Goal: Contribute content: Contribute content

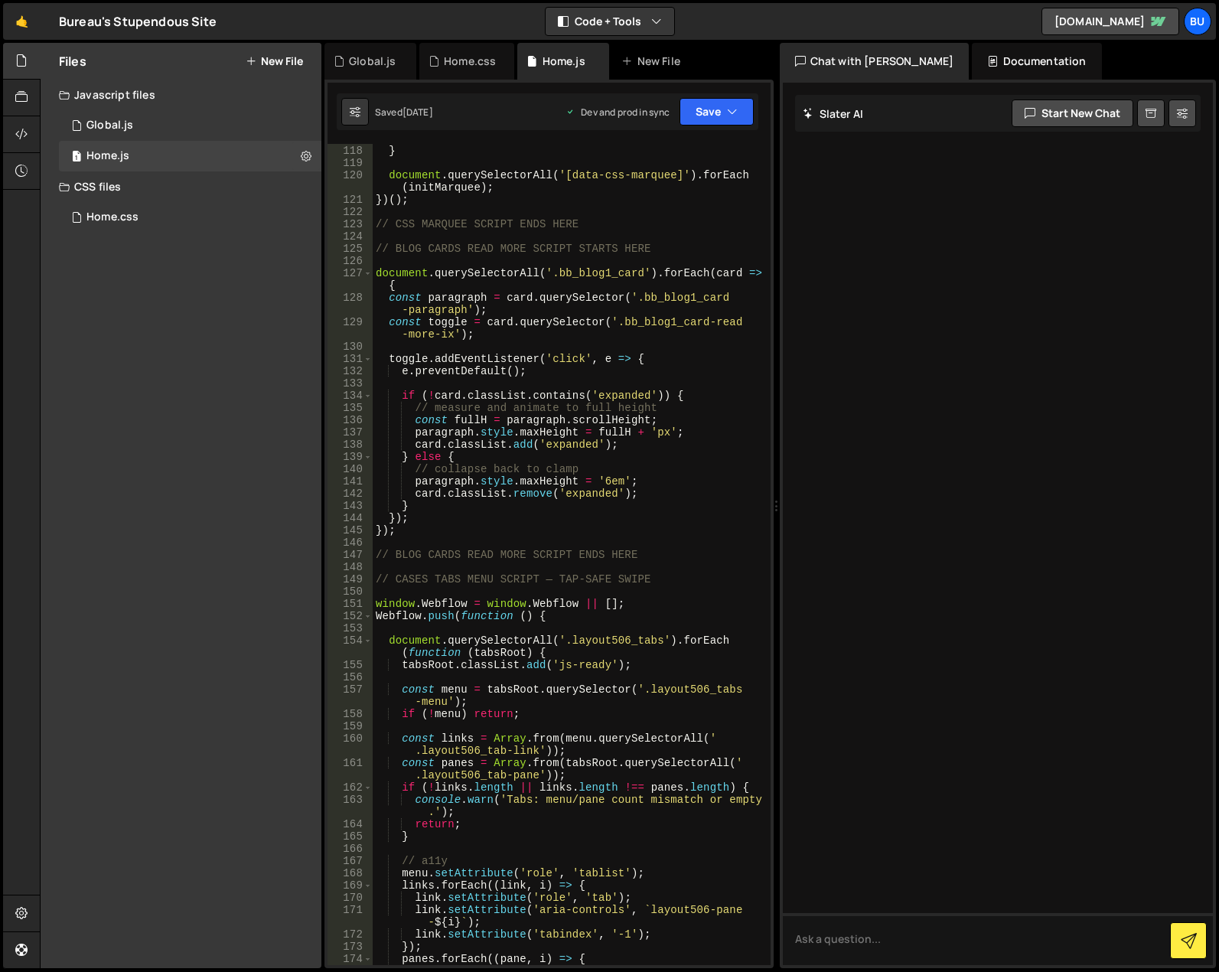
scroll to position [1548, 0]
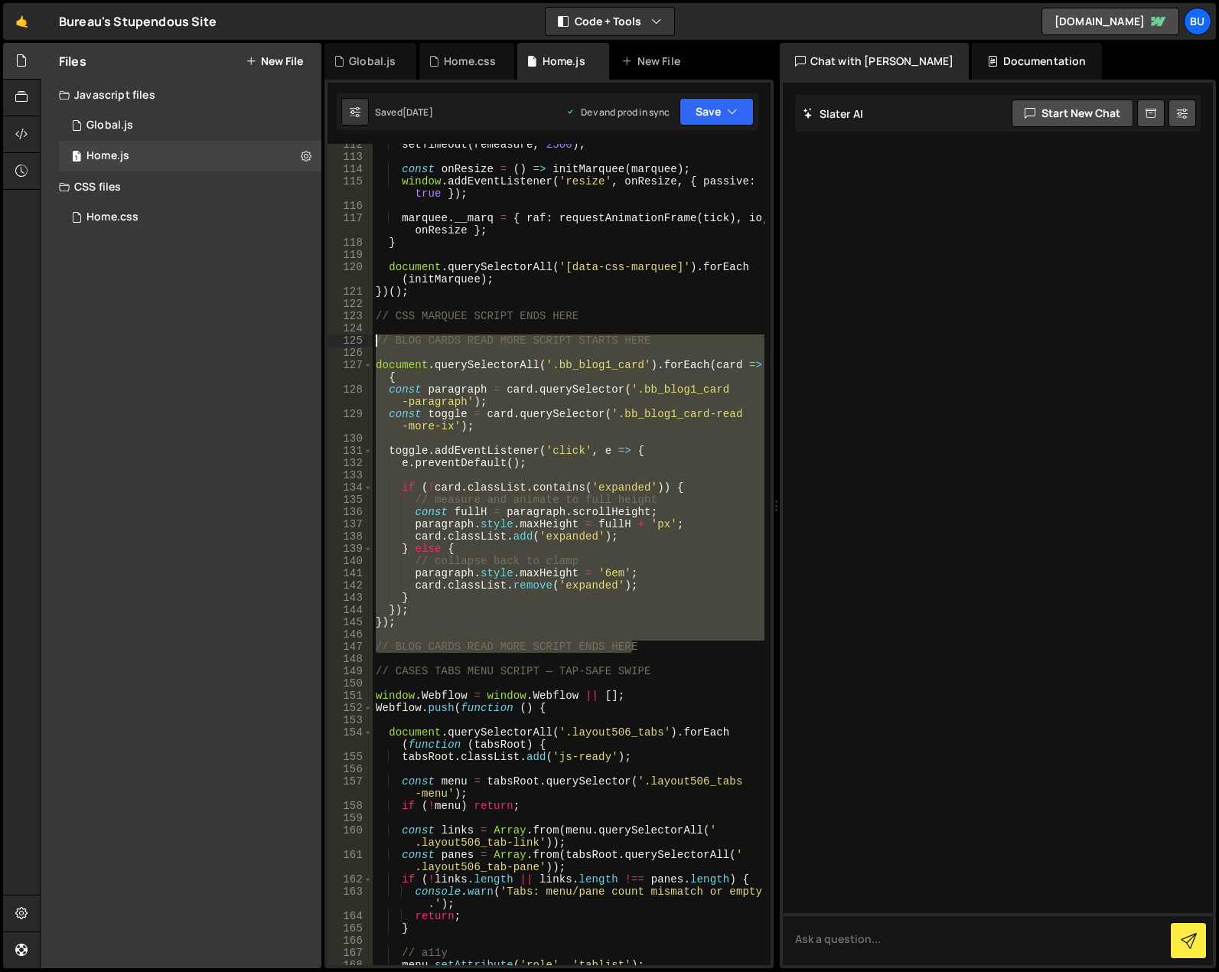
drag, startPoint x: 659, startPoint y: 647, endPoint x: 374, endPoint y: 343, distance: 416.7
click at [374, 343] on div "setTimeout ( remeasure , 2500 ) ; const onResize = ( ) => initMarquee ( marquee…" at bounding box center [569, 560] width 392 height 845
type textarea "// BLOG CARDS READ MORE SCRIPT STARTS HERE"
click at [274, 55] on button "New File" at bounding box center [274, 61] width 57 height 12
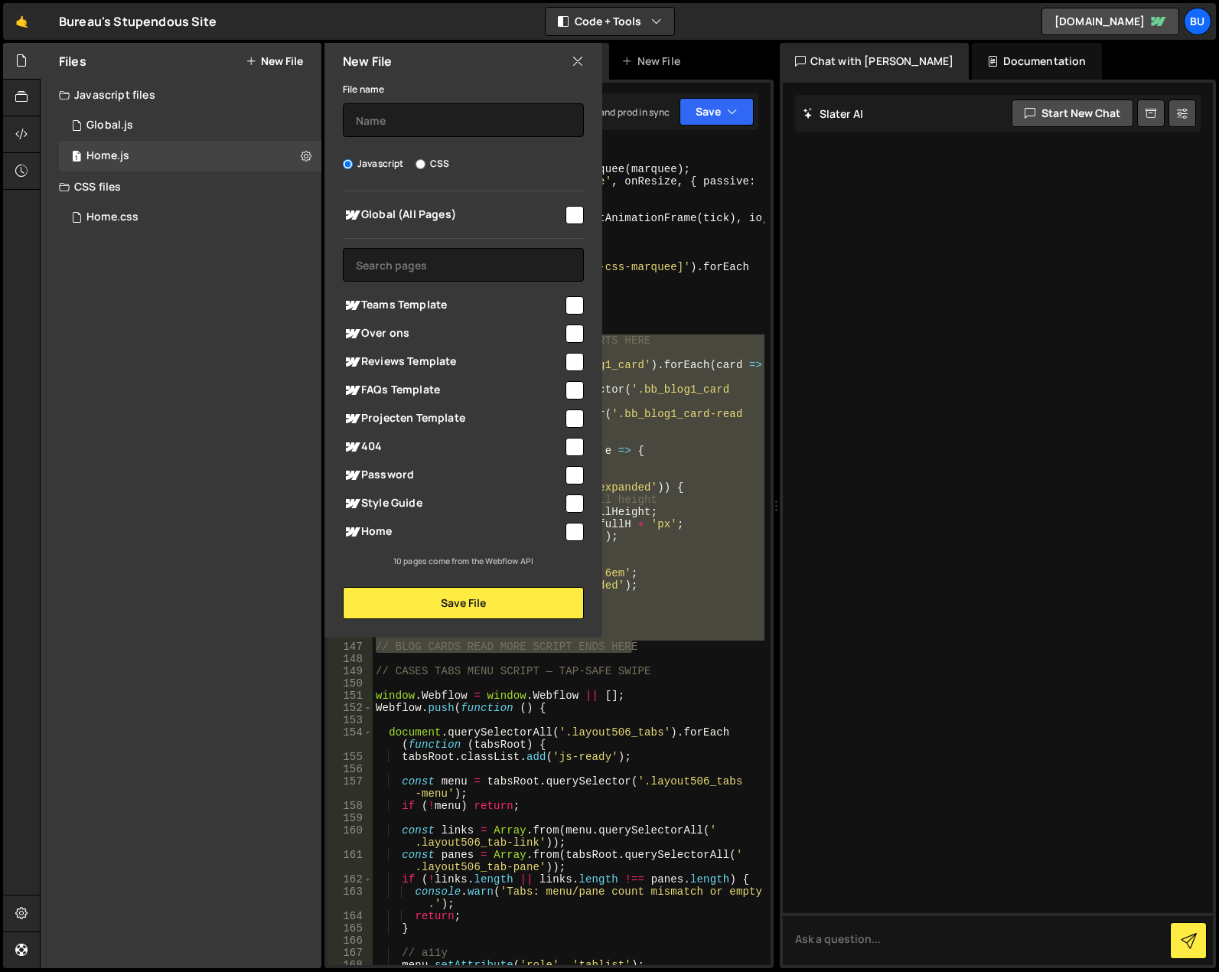
click at [571, 335] on input "checkbox" at bounding box center [574, 333] width 18 height 18
checkbox input "true"
click at [410, 122] on input "text" at bounding box center [463, 120] width 241 height 34
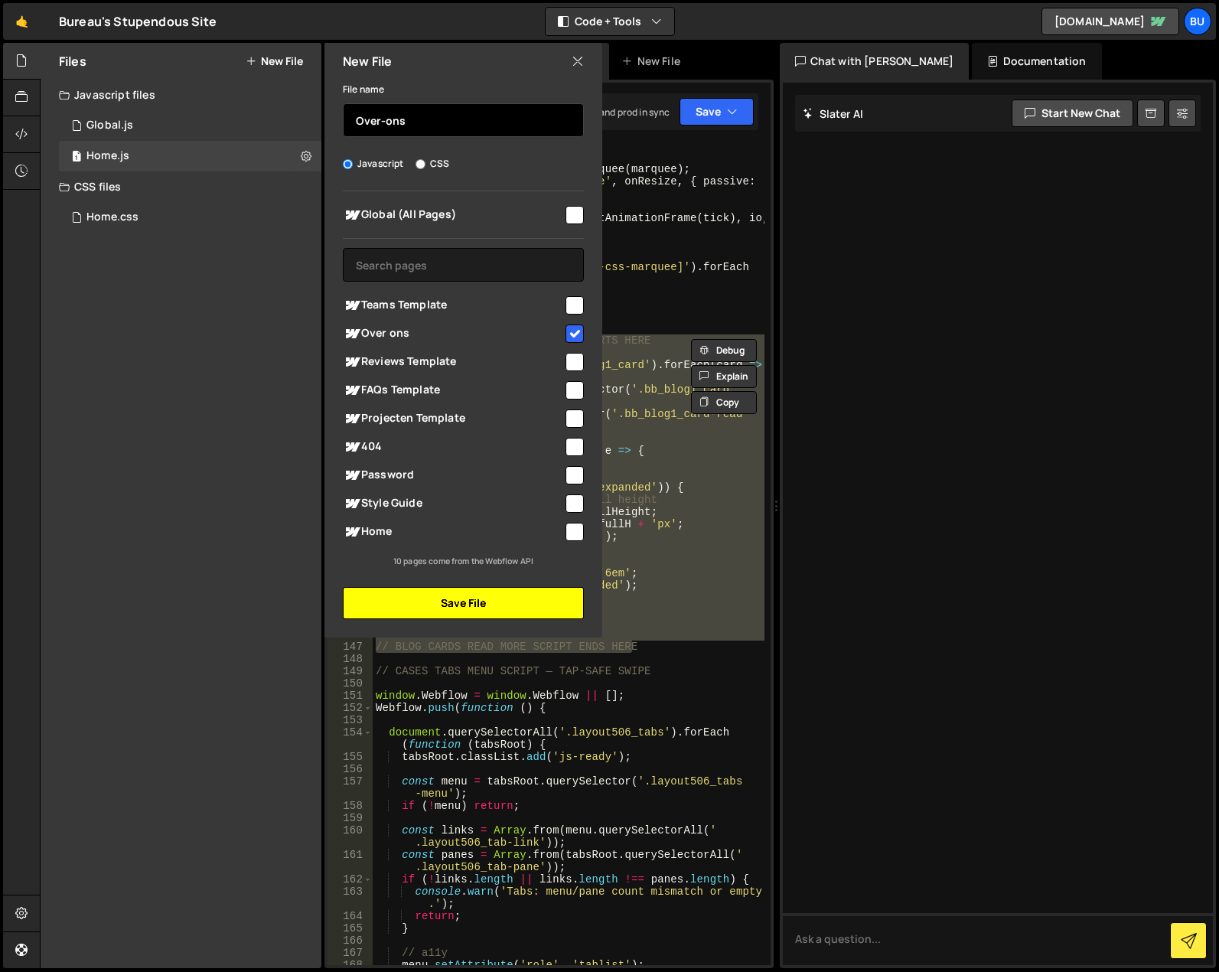
type input "Over-ons"
click at [479, 607] on button "Save File" at bounding box center [463, 603] width 241 height 32
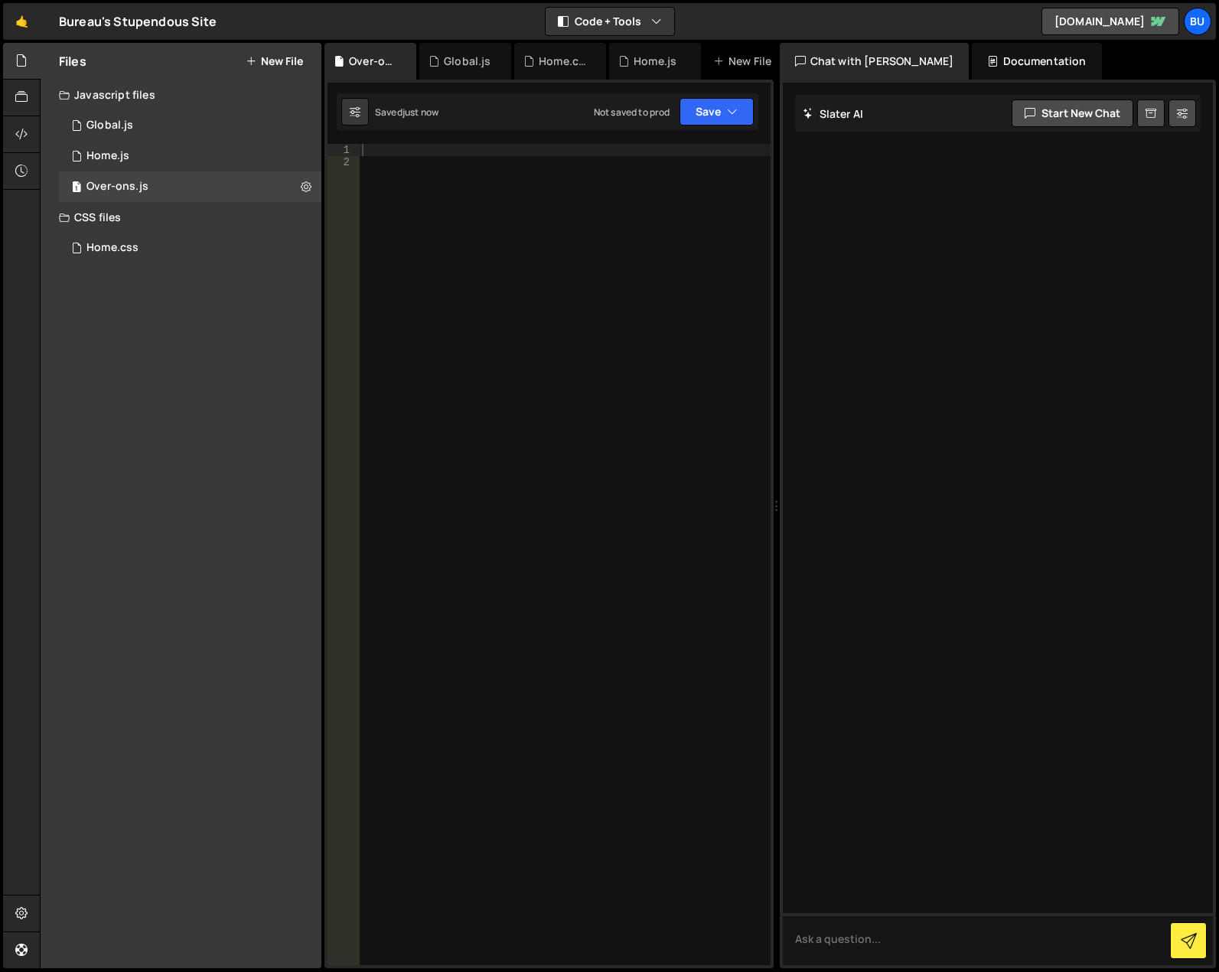
click at [448, 189] on div at bounding box center [565, 566] width 412 height 845
paste textarea "// BLOG CARDS READ MORE SCRIPT ENDS HERE"
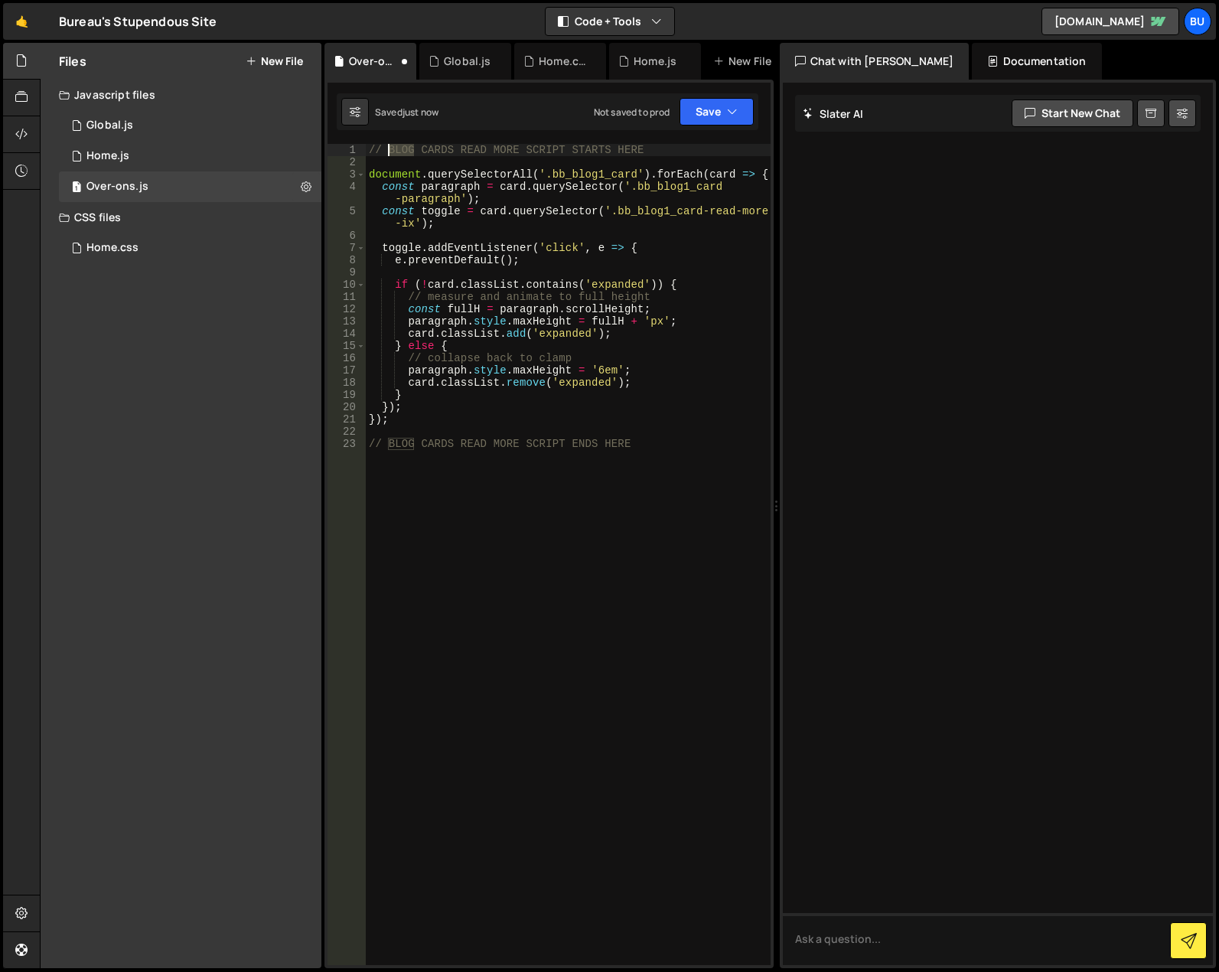
drag, startPoint x: 416, startPoint y: 144, endPoint x: 390, endPoint y: 155, distance: 28.1
click at [390, 155] on div "// BLOG CARDS READ MORE SCRIPT STARTS HERE document . querySelectorAll ( '.bb_b…" at bounding box center [568, 566] width 405 height 845
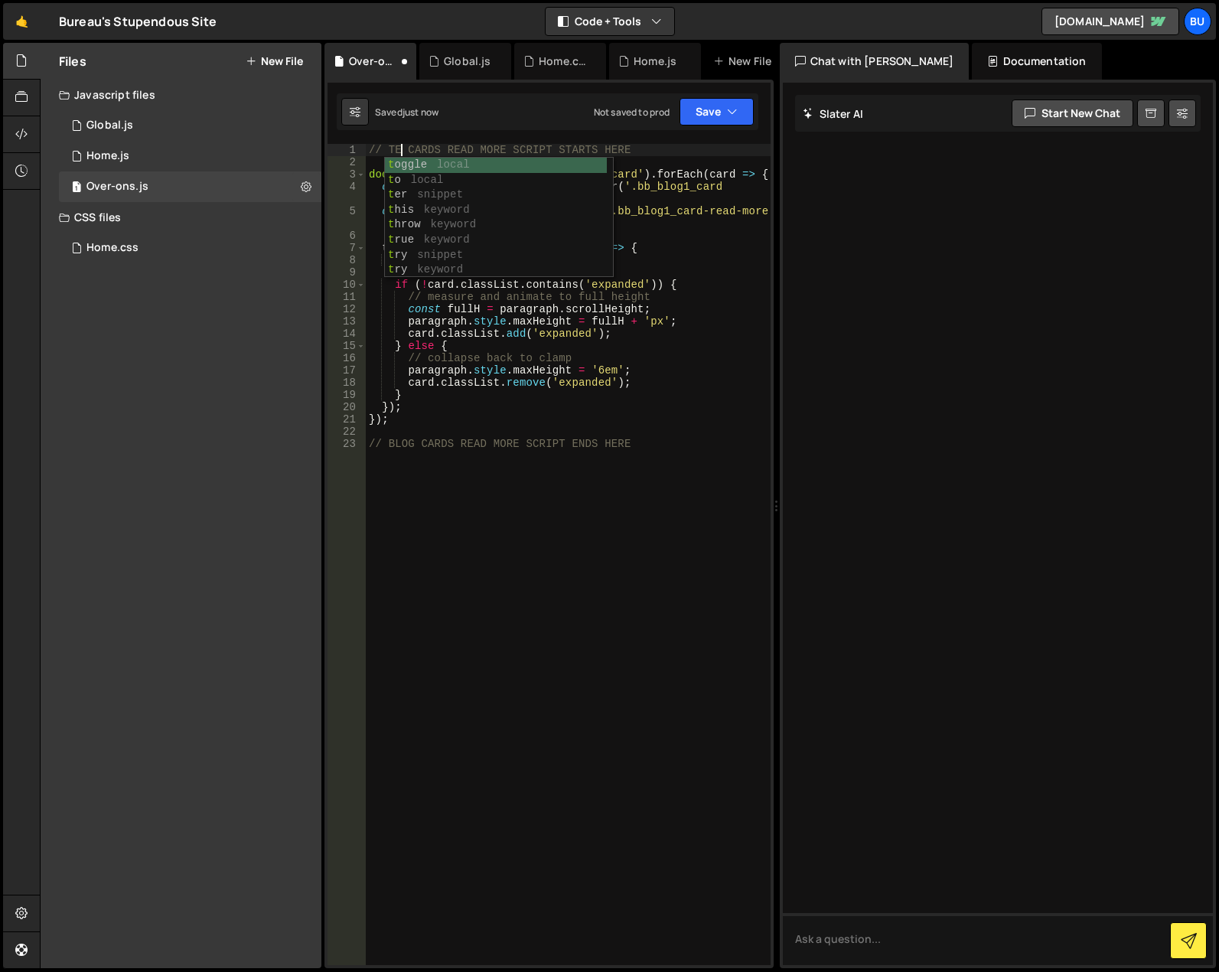
scroll to position [0, 3]
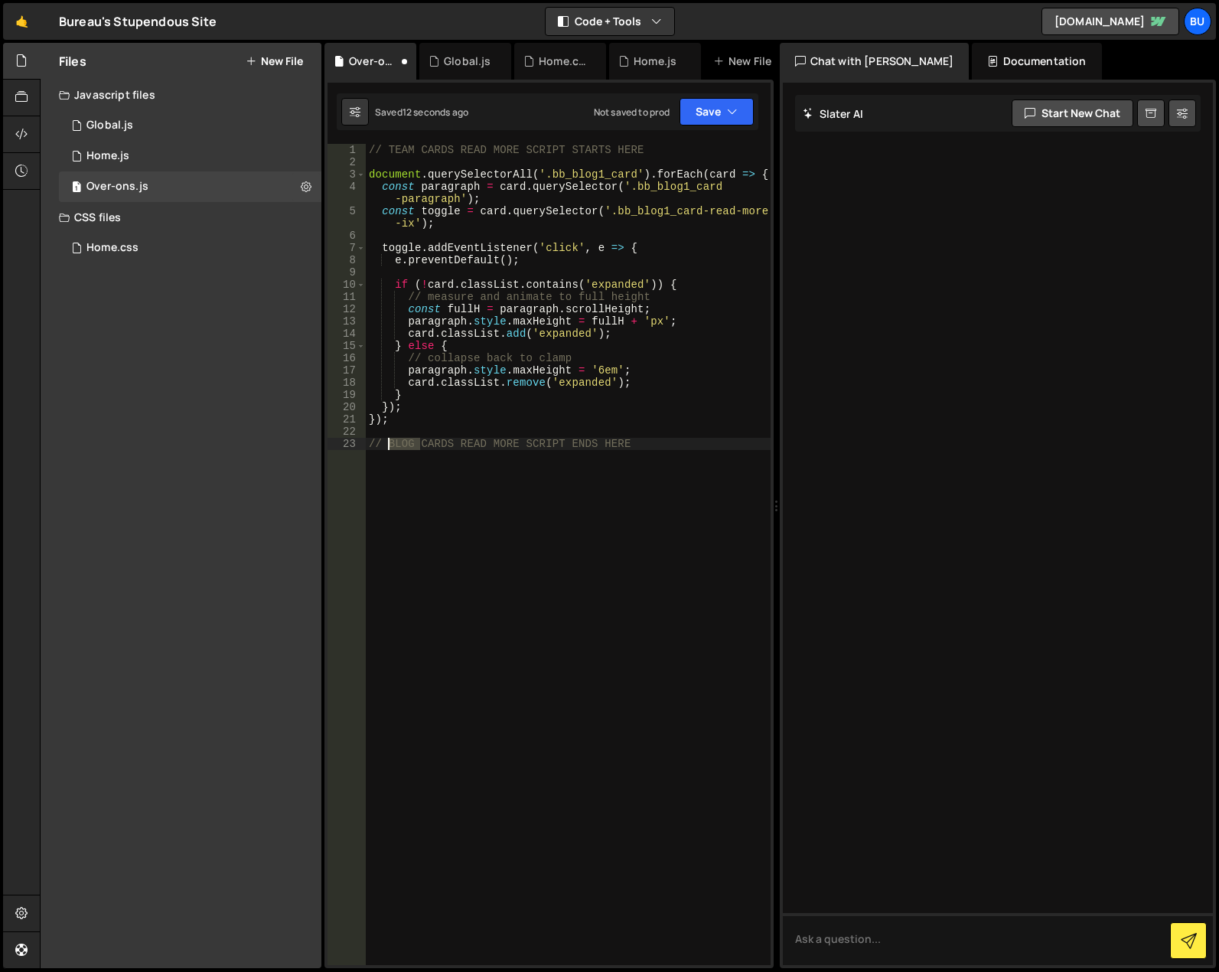
drag, startPoint x: 415, startPoint y: 443, endPoint x: 390, endPoint y: 448, distance: 25.7
click at [390, 448] on div "// TEAM CARDS READ MORE SCRIPT STARTS HERE document . querySelectorAll ( '.bb_b…" at bounding box center [568, 566] width 405 height 845
click at [684, 190] on div "// TEAM CARDS READ MORE SCRIPT STARTS HERE document . querySelectorAll ( '.bb_b…" at bounding box center [568, 566] width 405 height 845
drag, startPoint x: 633, startPoint y: 184, endPoint x: 457, endPoint y: 196, distance: 176.3
click at [457, 196] on div "// TEAM CARDS READ MORE SCRIPT STARTS HERE document . querySelectorAll ( '.bb_b…" at bounding box center [568, 566] width 405 height 845
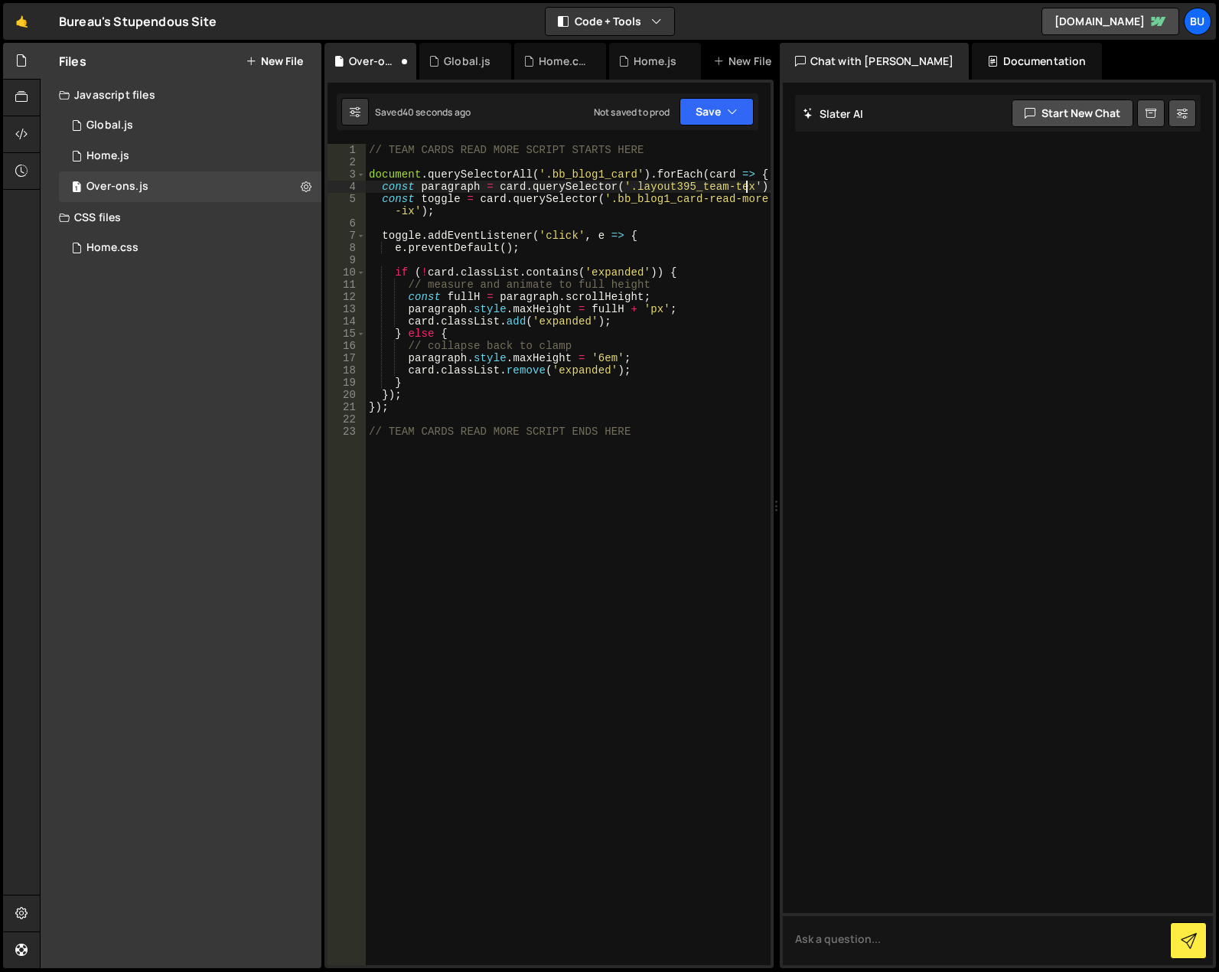
scroll to position [0, 27]
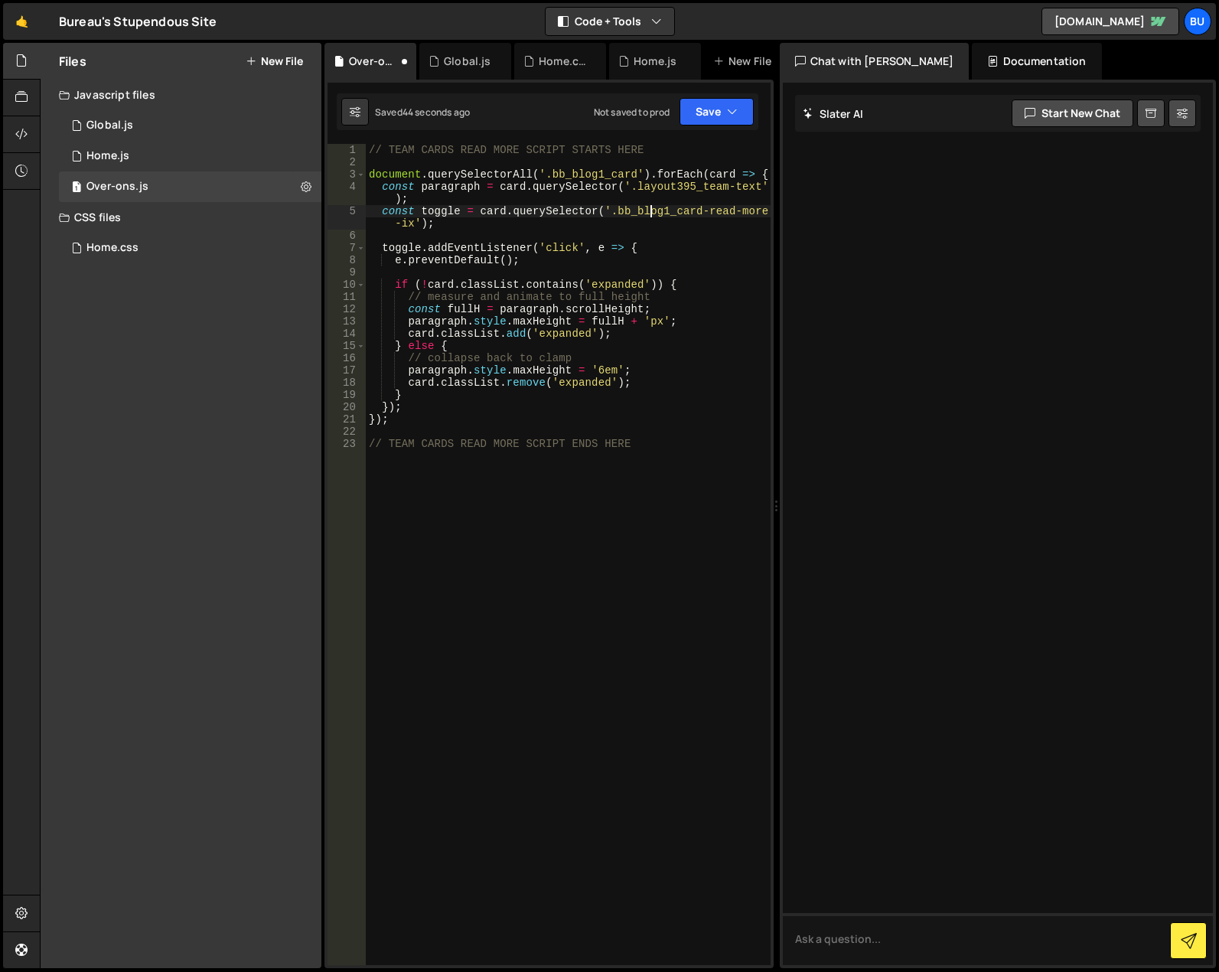
click at [653, 211] on div "// TEAM CARDS READ MORE SCRIPT STARTS HERE document . querySelectorAll ( '.bb_b…" at bounding box center [568, 566] width 405 height 845
type textarea "const toggle = card.querySelector('.bb_blog1_card-read-more-ix');"
click at [724, 113] on button "Save" at bounding box center [716, 112] width 74 height 28
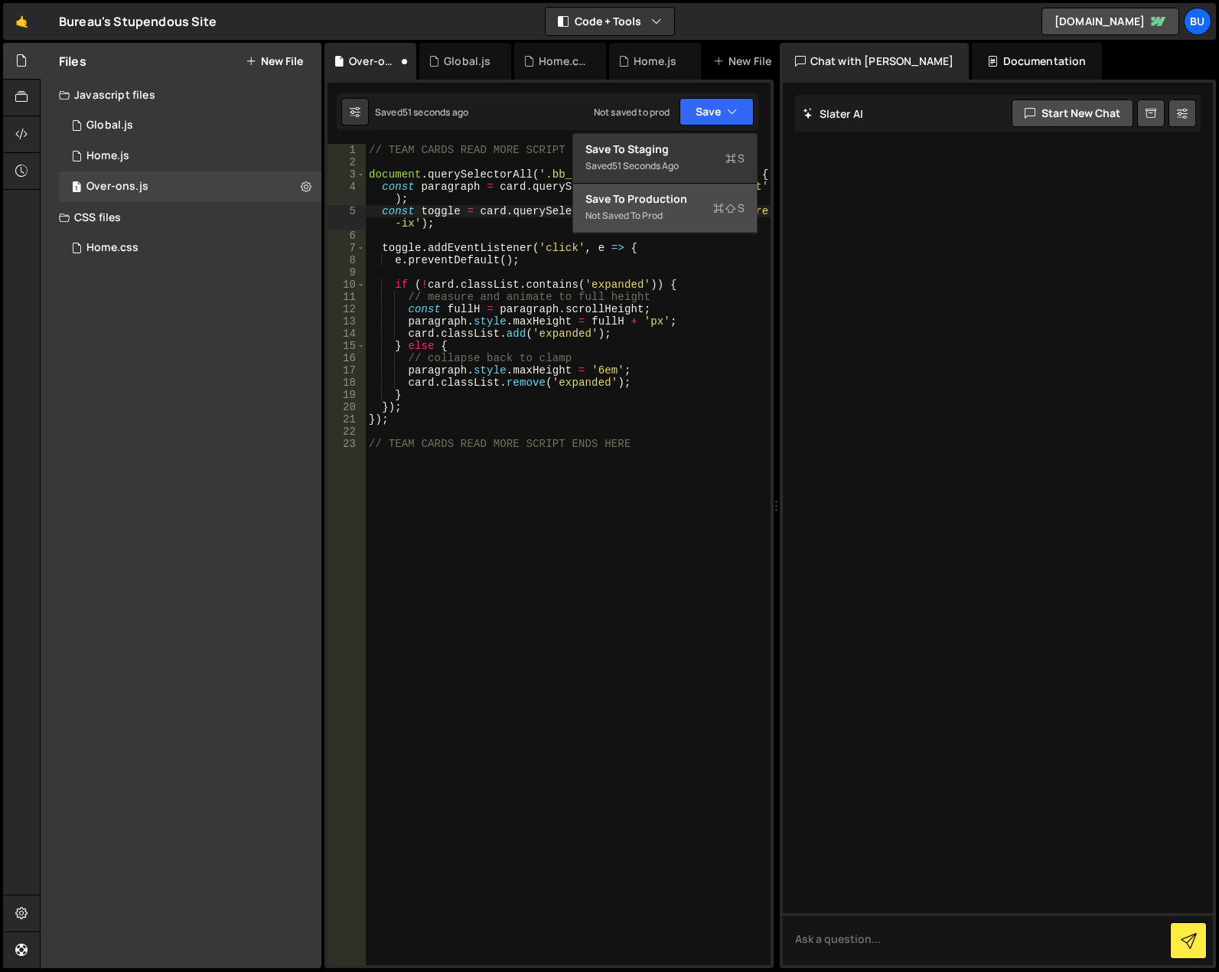
click at [699, 207] on div "Not saved to prod" at bounding box center [664, 216] width 159 height 18
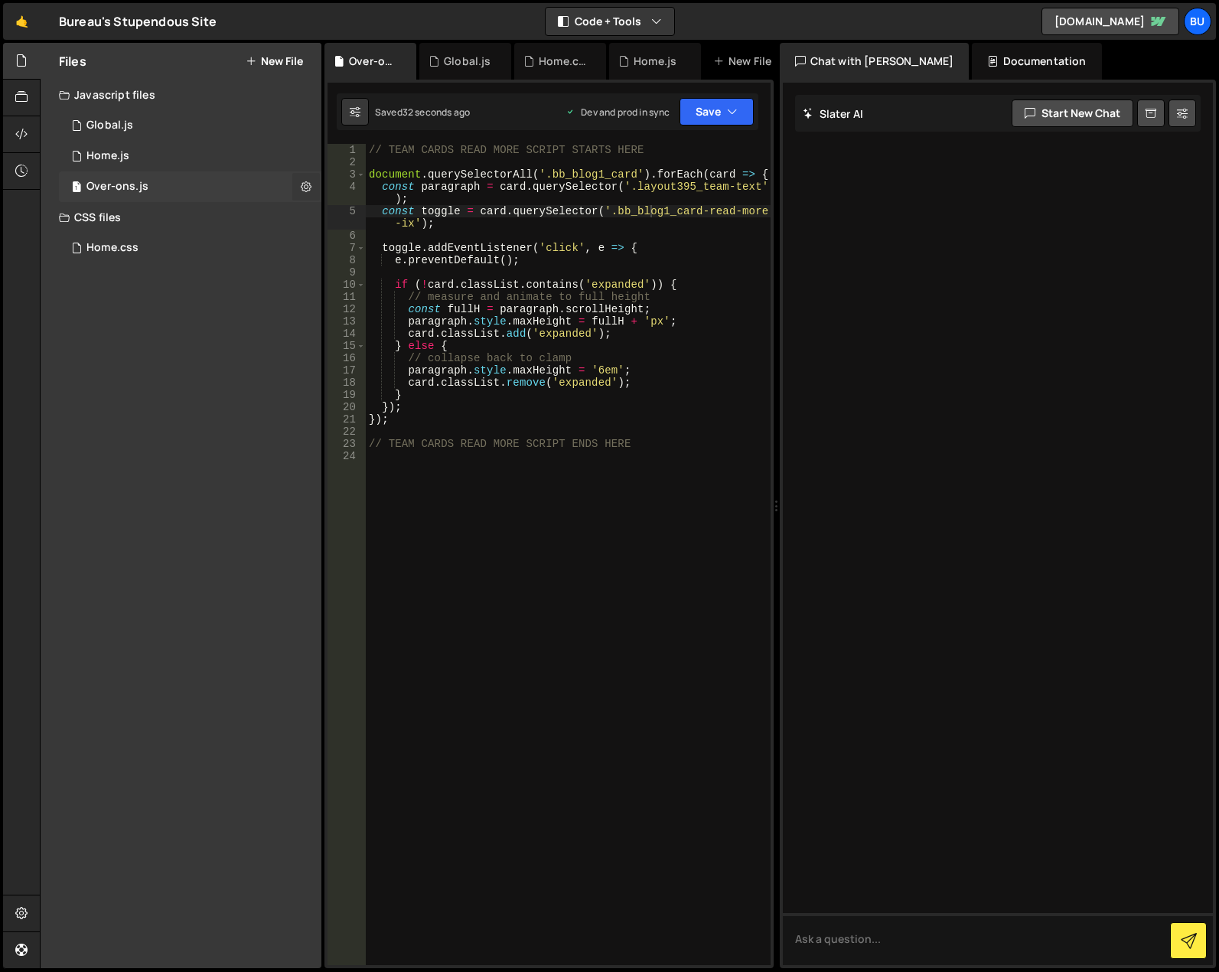
click at [308, 189] on icon at bounding box center [306, 186] width 11 height 15
click at [274, 402] on div "Files New File Javascript files 1 Global.js 0 1 Home.js 0 1 Over-ons.js 0 CSS f…" at bounding box center [181, 505] width 281 height 925
click at [474, 537] on div "// TEAM CARDS READ MORE SCRIPT STARTS HERE document . querySelectorAll ( '.bb_b…" at bounding box center [568, 566] width 405 height 845
click at [748, 262] on div "// TEAM CARDS READ MORE SCRIPT STARTS HERE document . querySelectorAll ( '.bb_b…" at bounding box center [568, 566] width 405 height 845
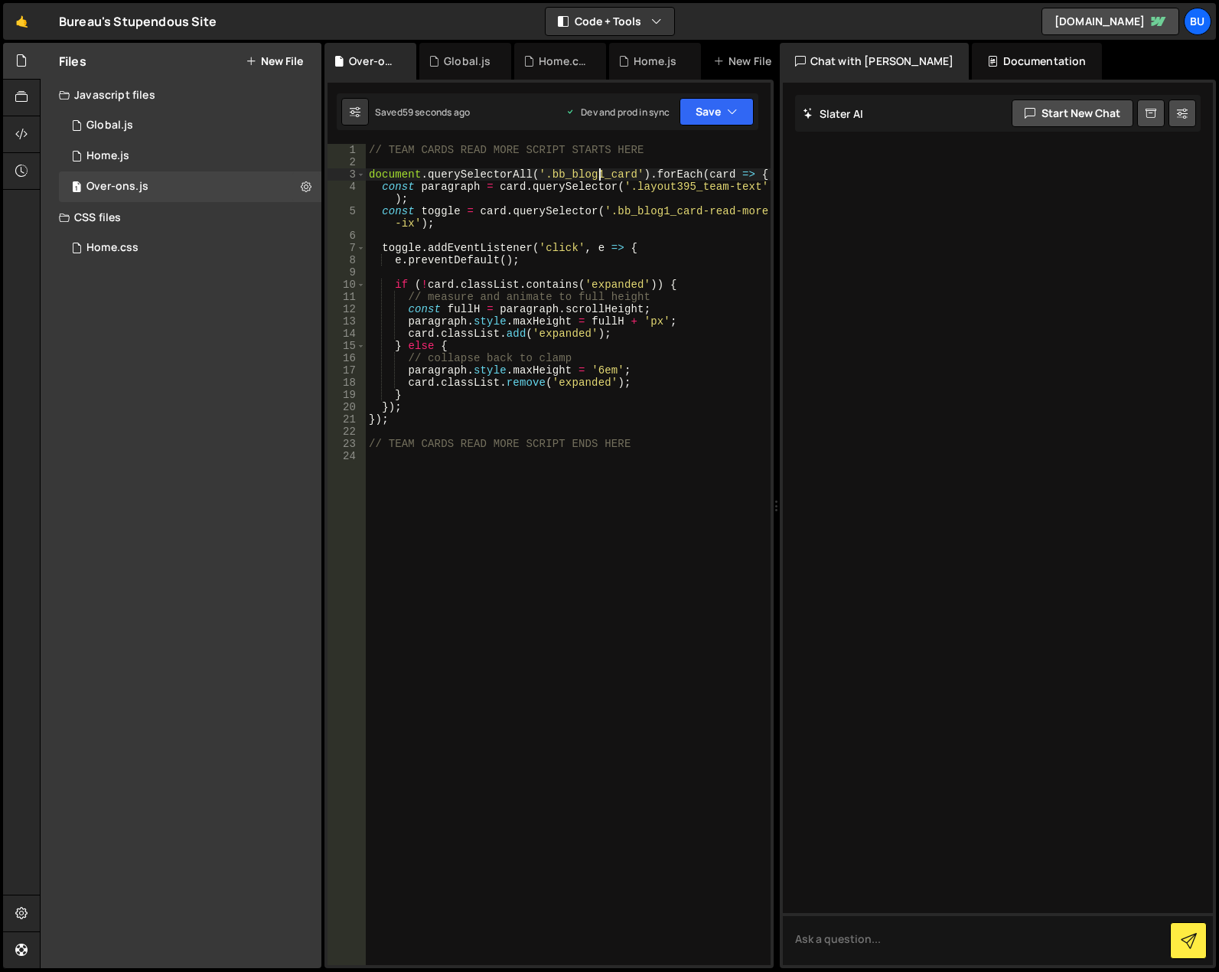
click at [601, 173] on div "// TEAM CARDS READ MORE SCRIPT STARTS HERE document . querySelectorAll ( '.bb_b…" at bounding box center [568, 566] width 405 height 845
drag, startPoint x: 549, startPoint y: 175, endPoint x: 630, endPoint y: 174, distance: 81.9
click at [630, 174] on div "// TEAM CARDS READ MORE SCRIPT STARTS HERE document . querySelectorAll ( '.bb_b…" at bounding box center [568, 566] width 405 height 845
type textarea "document.querySelectorAll('.layout395_card').forEach(card => {"
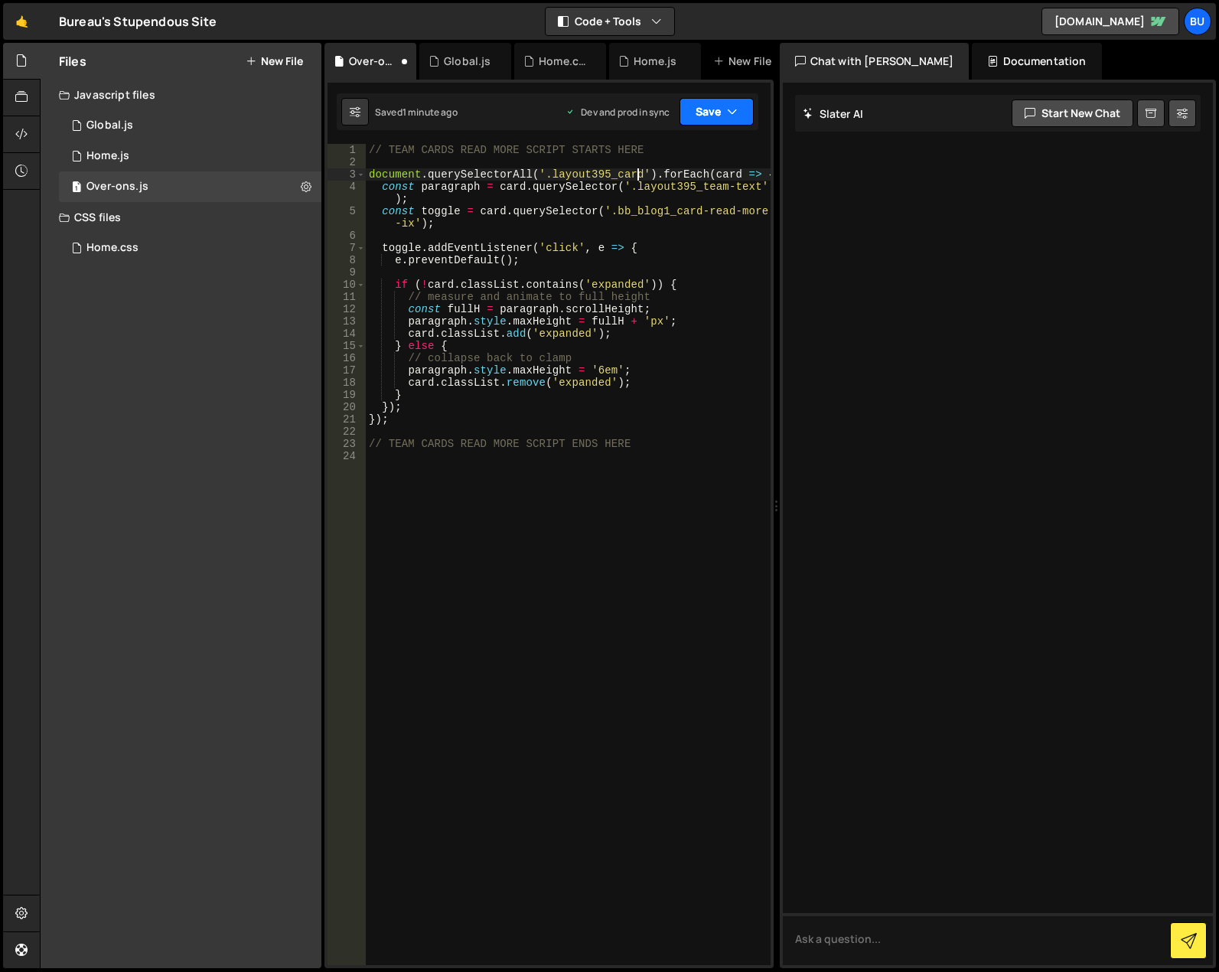
click at [698, 109] on button "Save" at bounding box center [716, 112] width 74 height 28
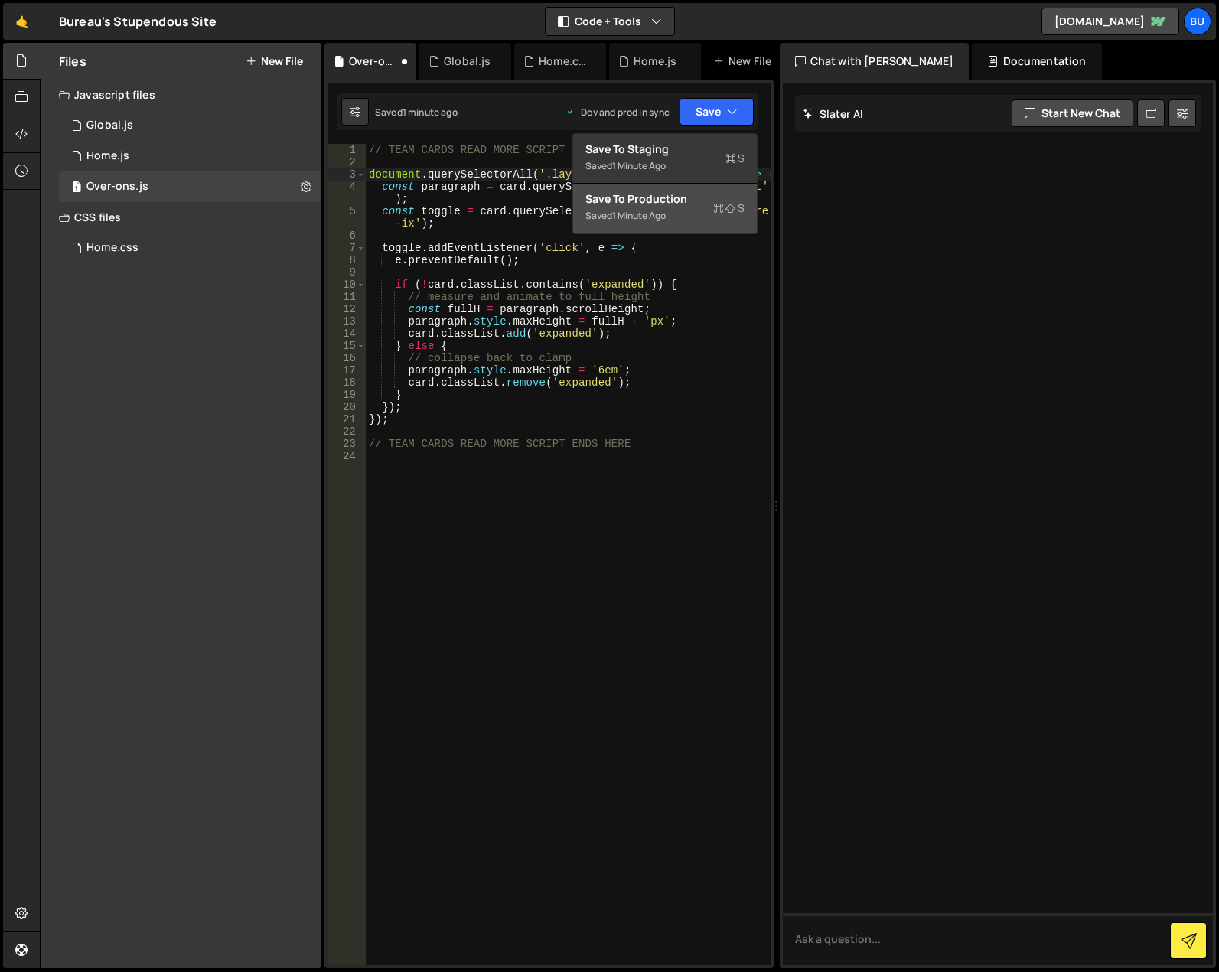
click at [696, 207] on div "Saved 1 minute ago" at bounding box center [664, 216] width 159 height 18
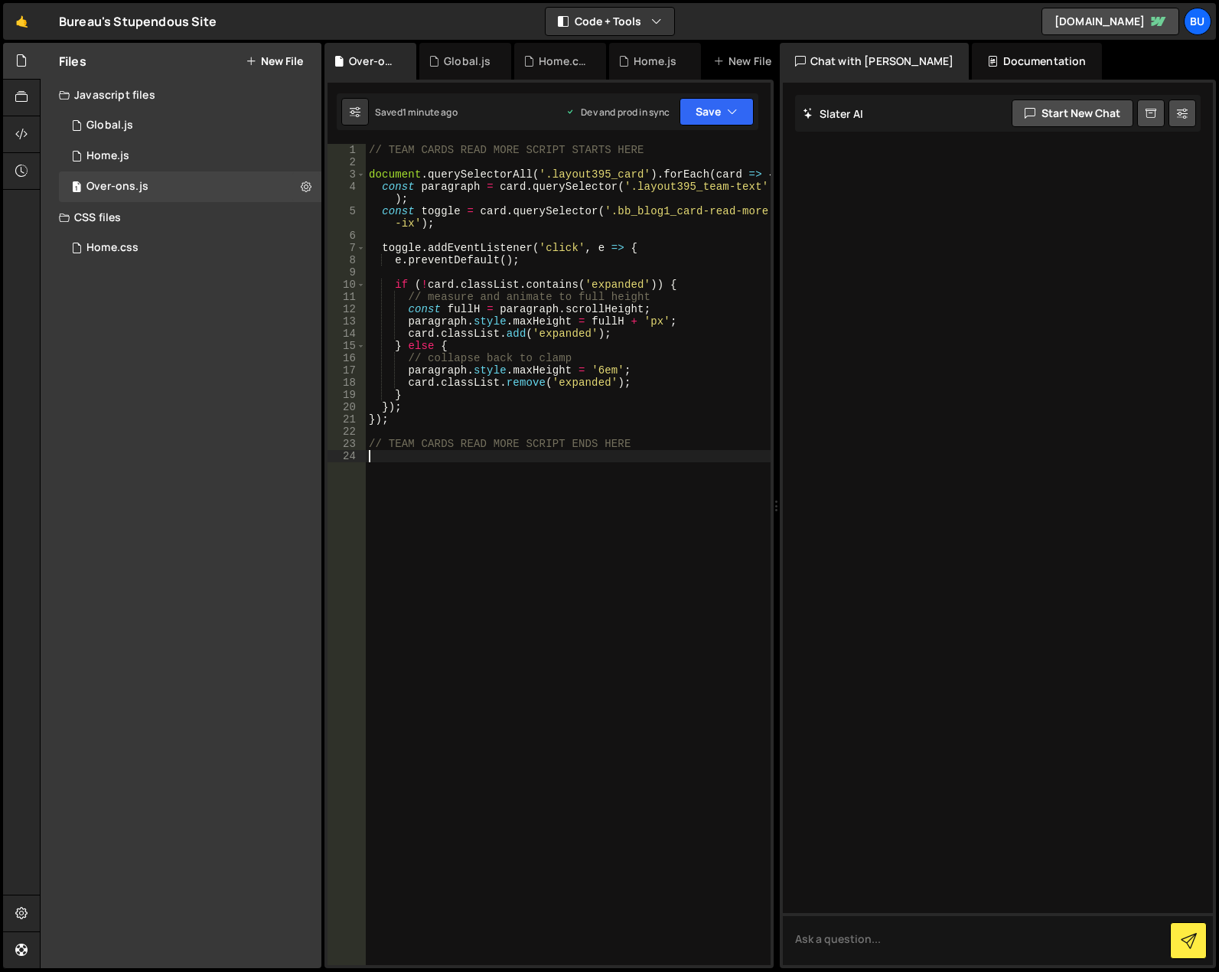
click at [549, 569] on div "// TEAM CARDS READ MORE SCRIPT STARTS HERE document . querySelectorAll ( '.layo…" at bounding box center [568, 566] width 405 height 845
click at [207, 358] on div "Files New File Javascript files 1 Global.js 0 1 Home.js 0 1 Over-ons.js 0 CSS f…" at bounding box center [181, 505] width 281 height 925
click at [190, 246] on div "Home.css 0" at bounding box center [190, 248] width 262 height 31
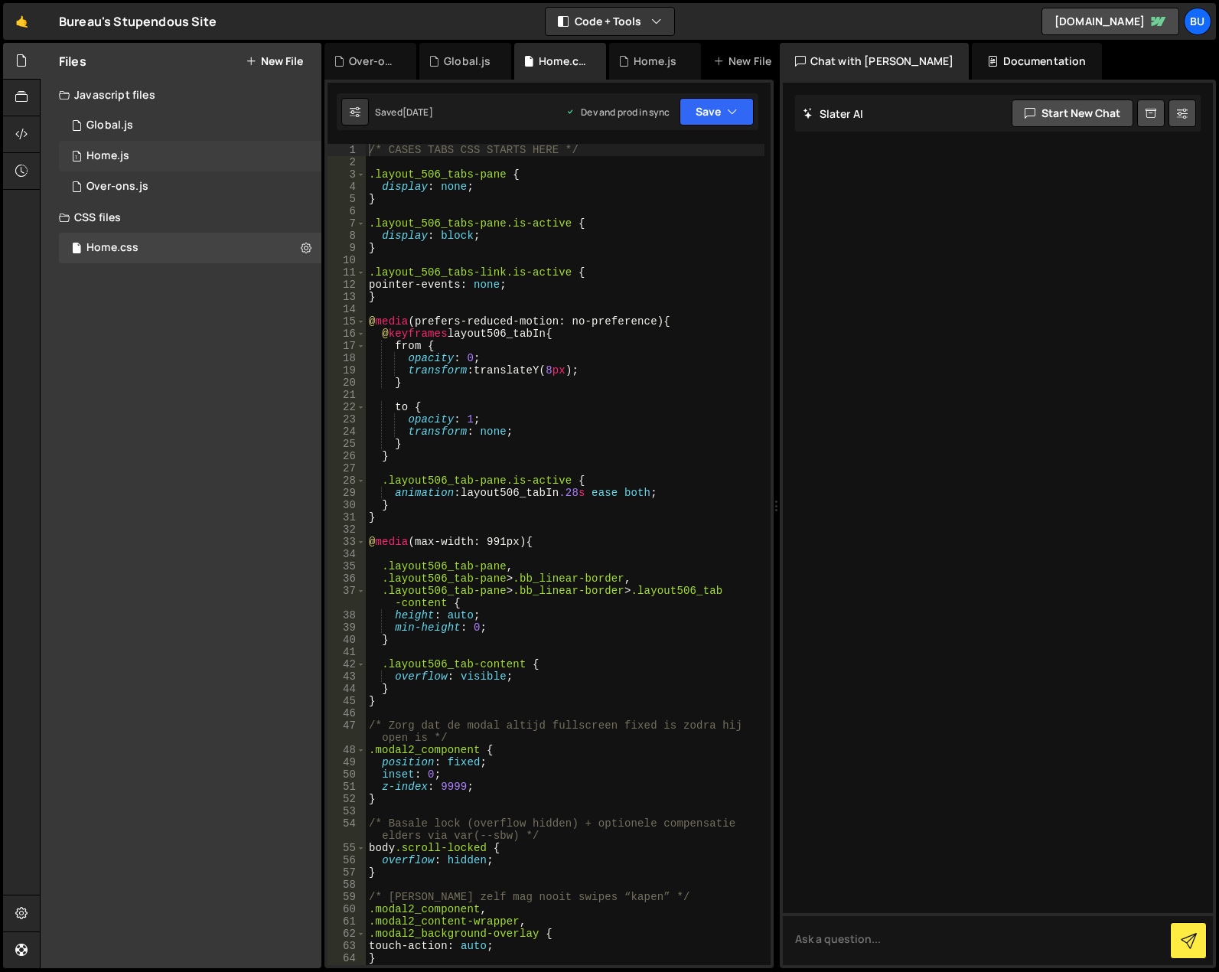
click at [102, 161] on div "Home.js" at bounding box center [107, 156] width 43 height 14
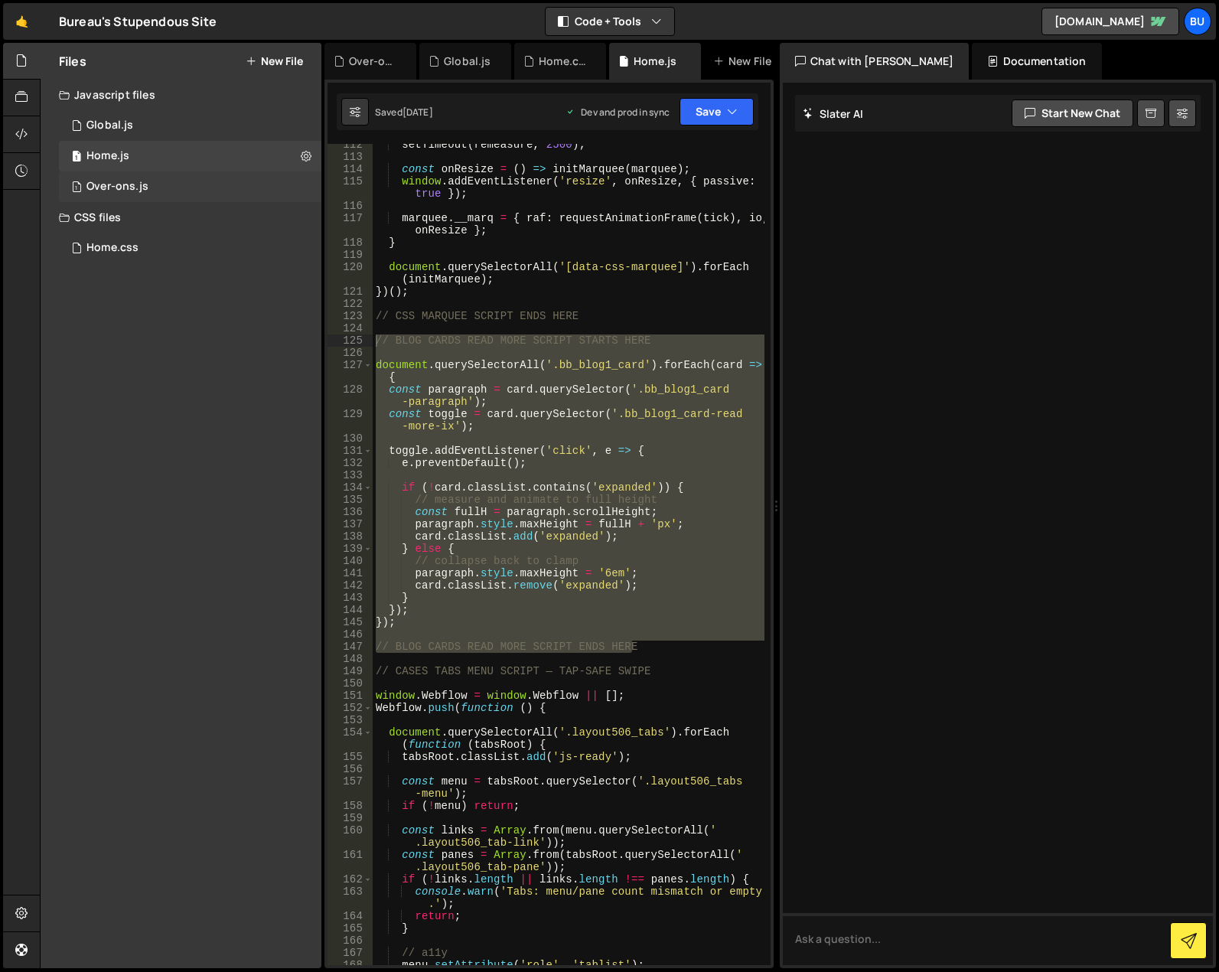
click at [106, 184] on div "Over-ons.js" at bounding box center [117, 187] width 62 height 14
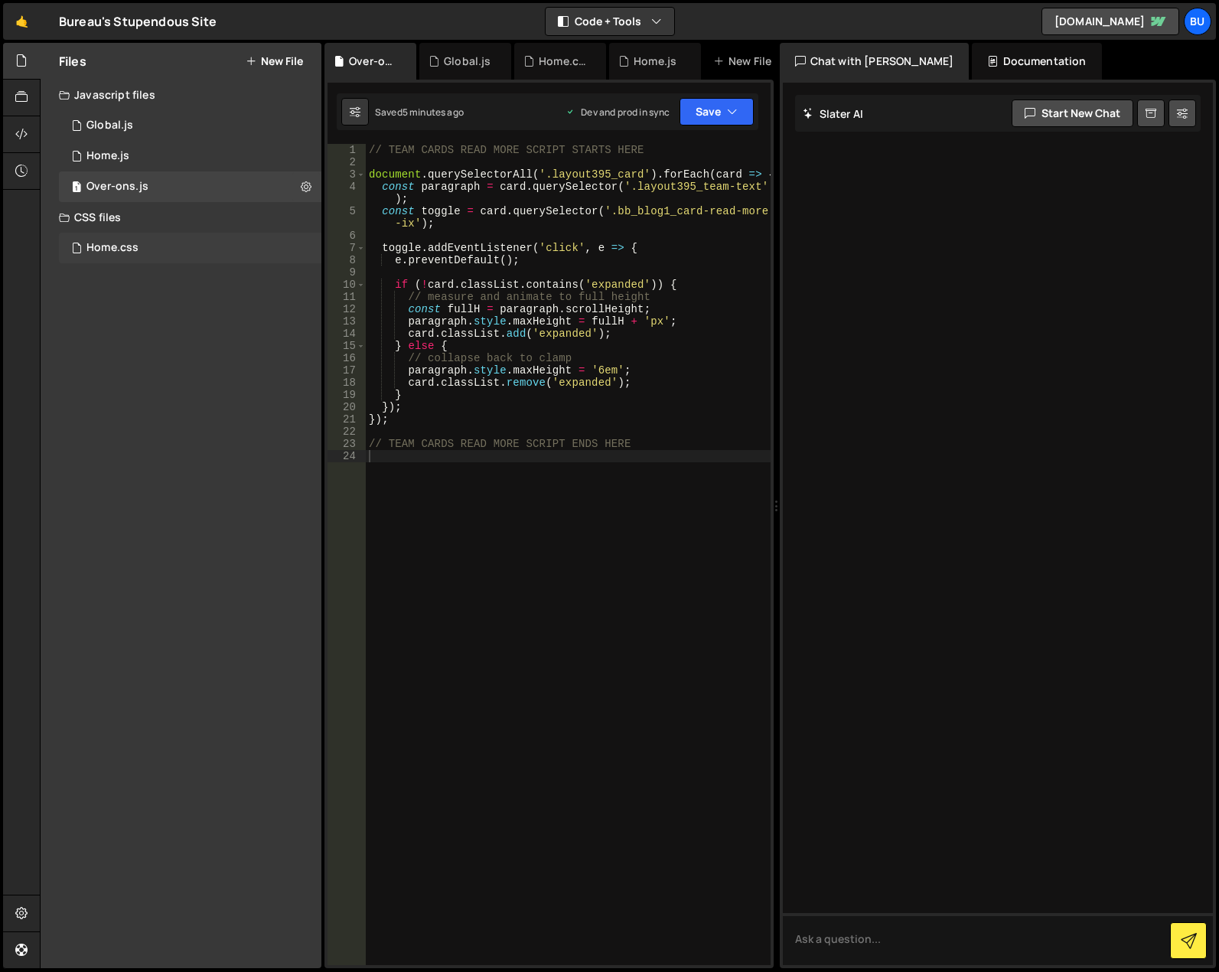
click at [145, 254] on div "Home.css 0" at bounding box center [190, 248] width 262 height 31
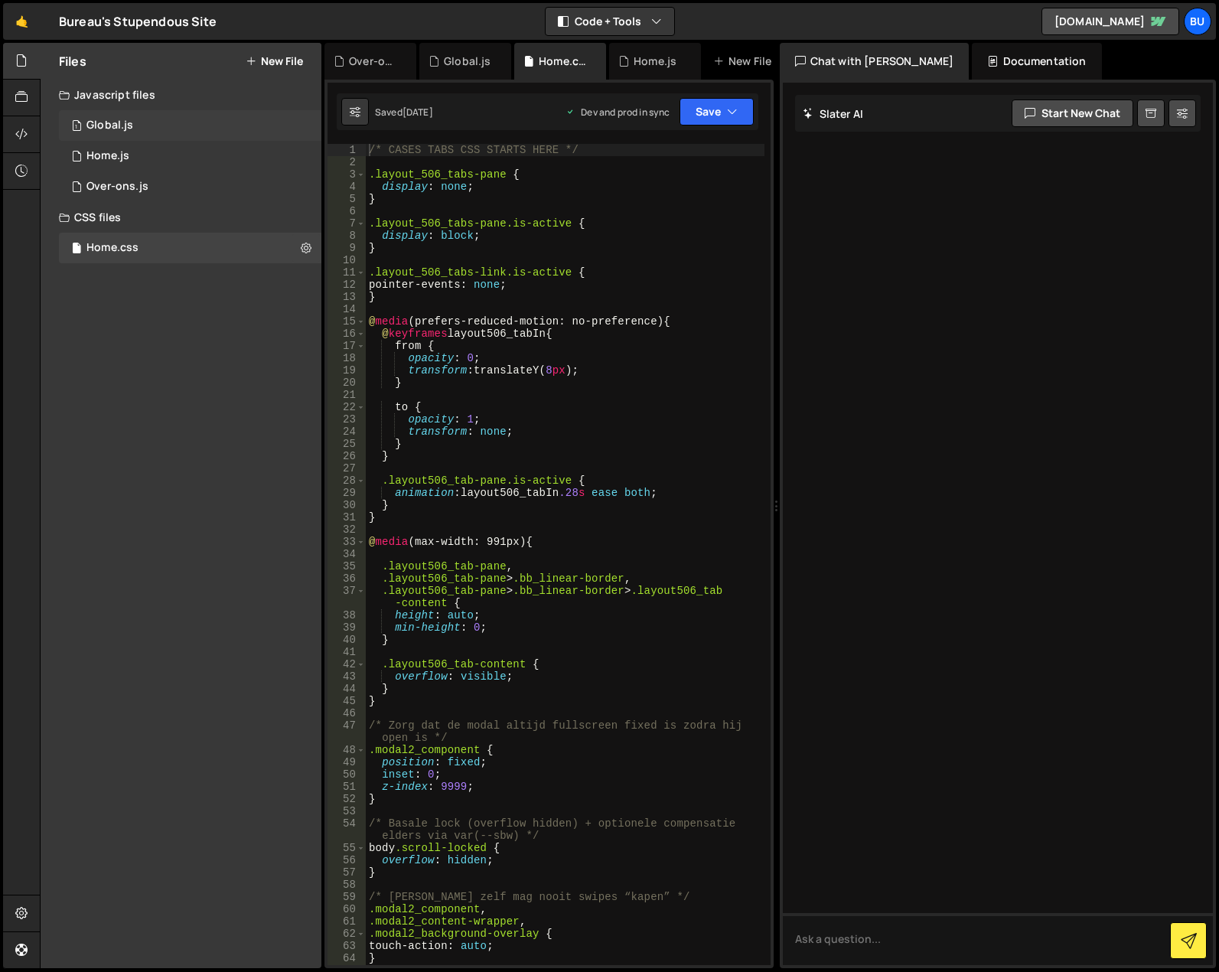
click at [148, 132] on div "1 Global.js 0" at bounding box center [190, 125] width 262 height 31
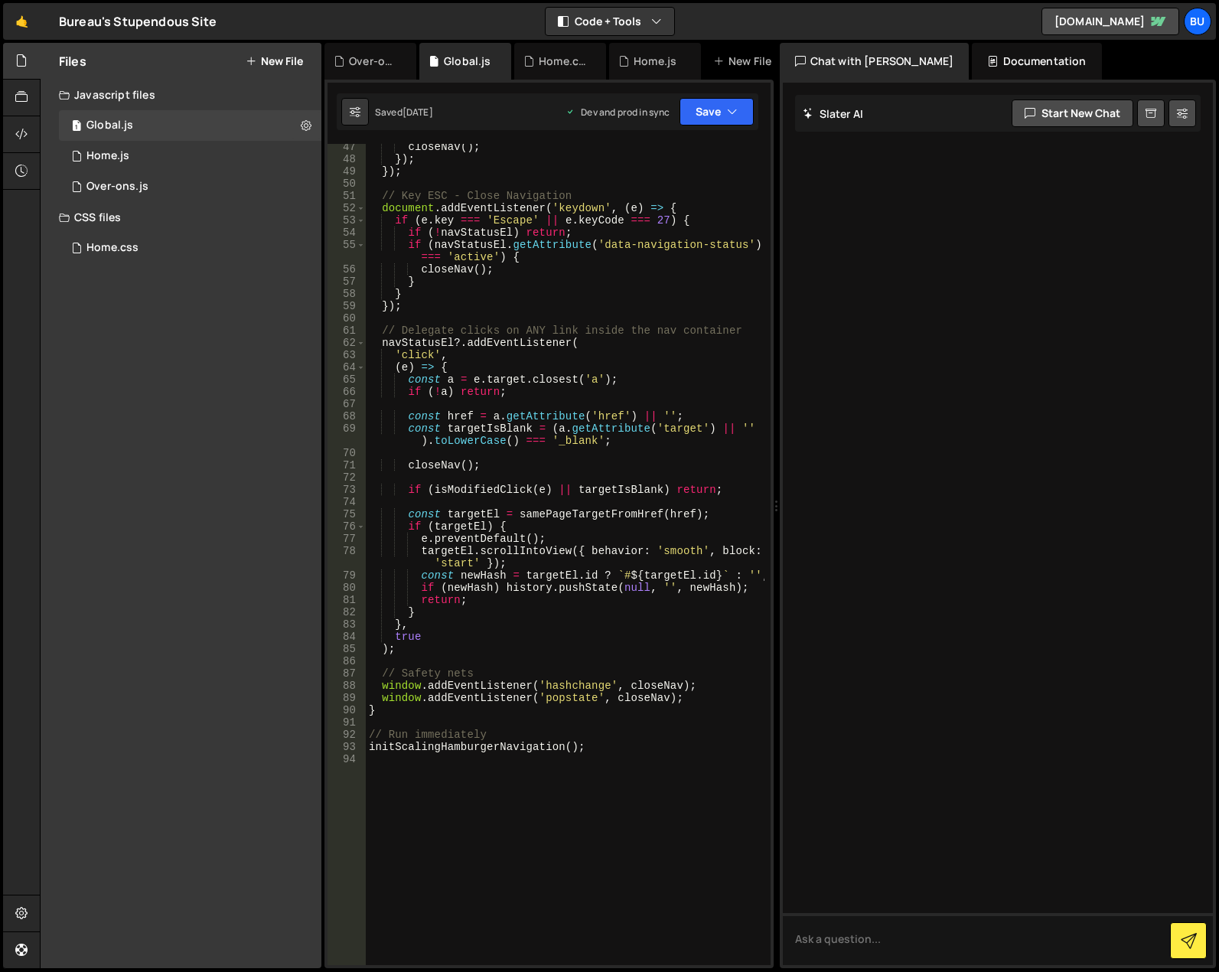
scroll to position [734, 0]
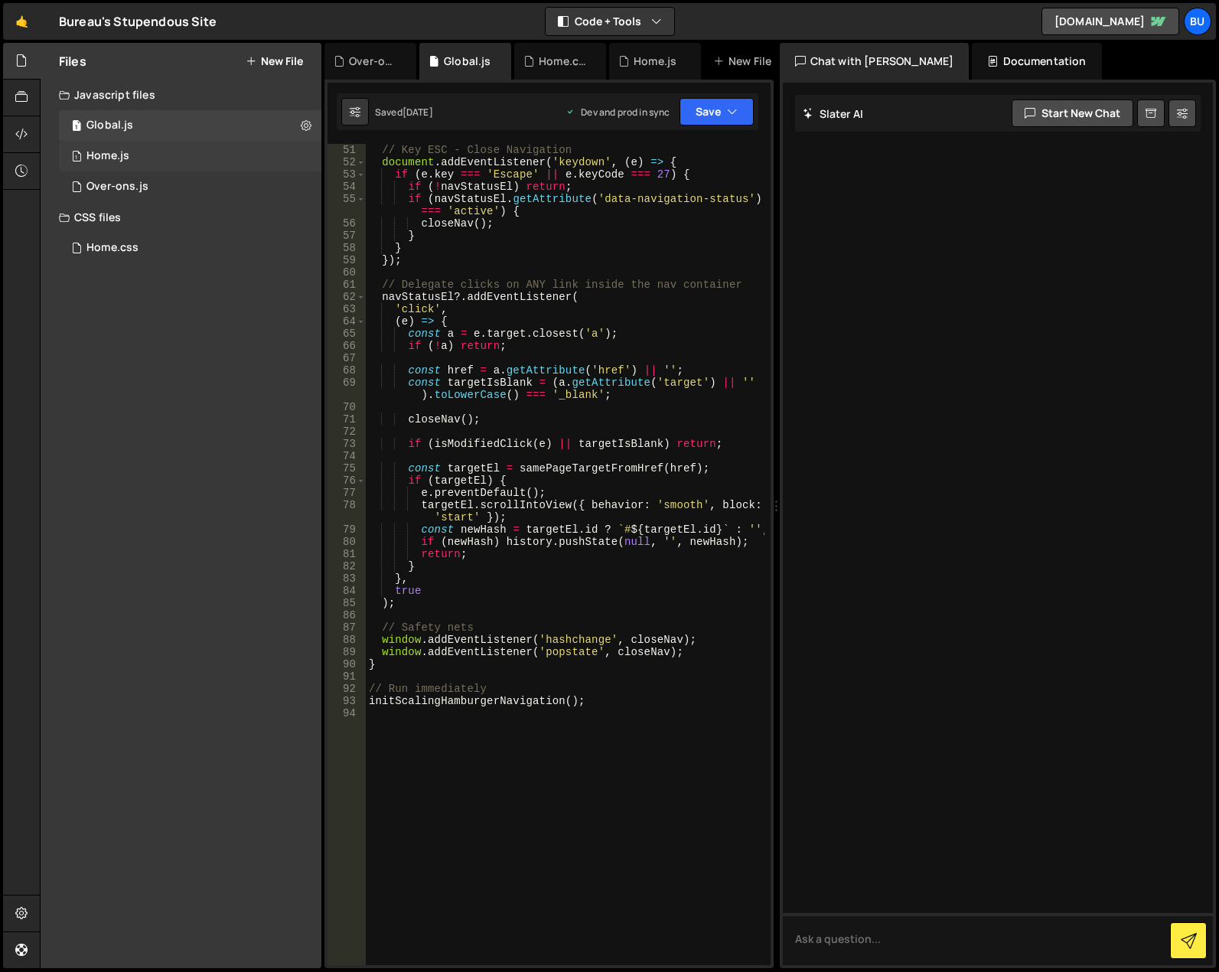
click at [116, 151] on div "Home.js" at bounding box center [107, 156] width 43 height 14
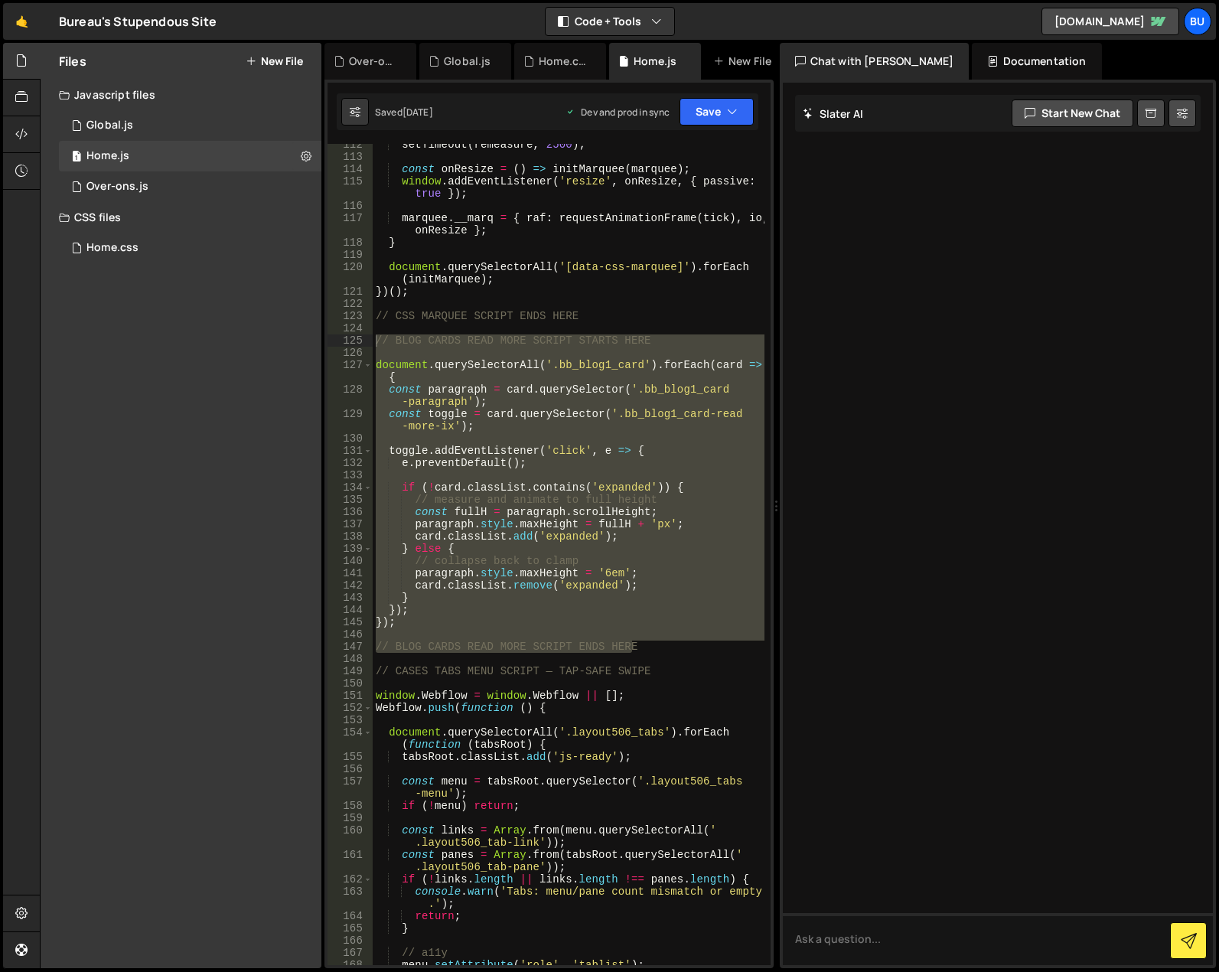
click at [548, 396] on div "setTimeout ( remeasure , 2500 ) ; const onResize = ( ) => initMarquee ( marquee…" at bounding box center [569, 554] width 392 height 821
type textarea "const paragraph = card.querySelector('.bb_blog1_card-paragraph');"
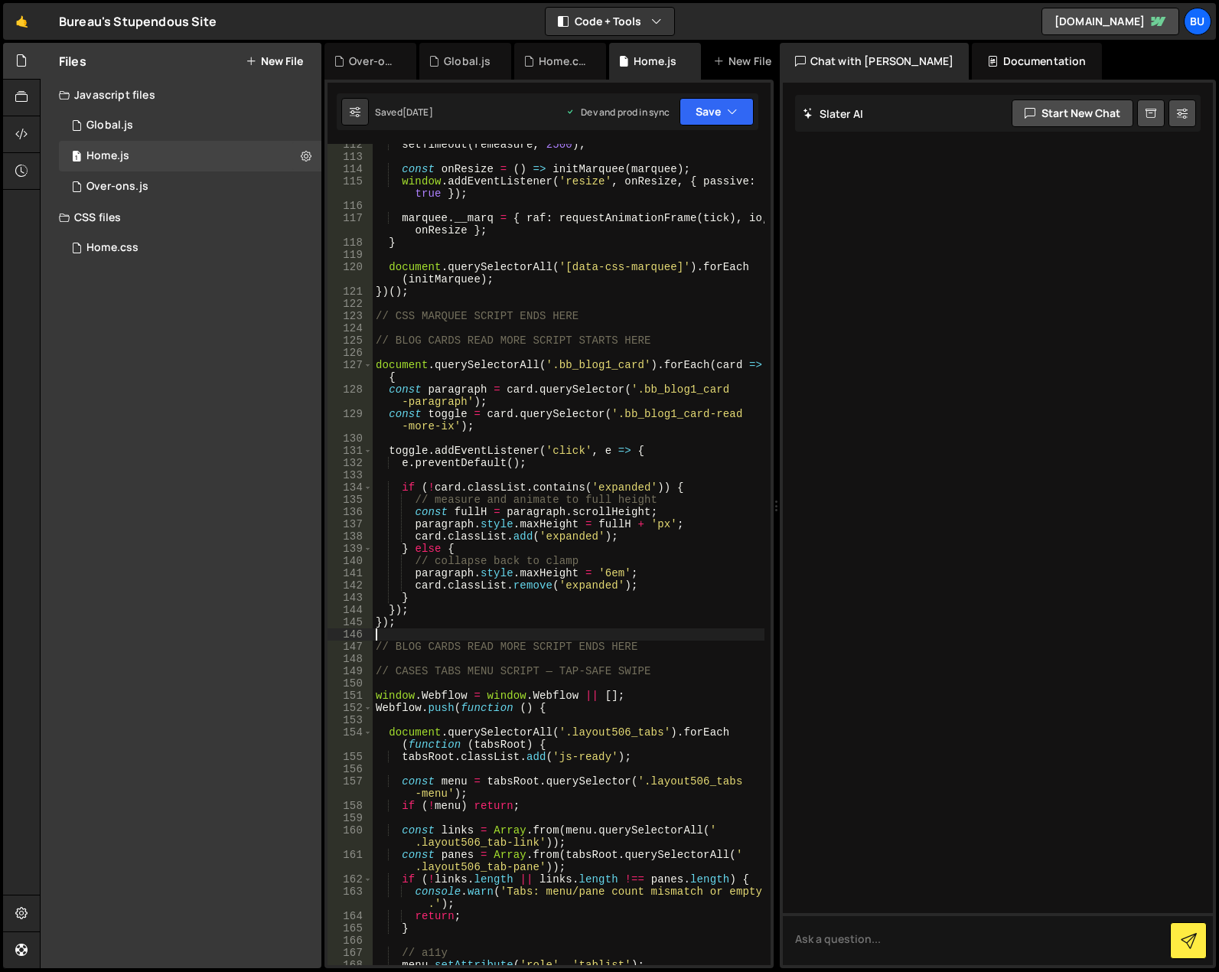
click at [422, 637] on div "setTimeout ( remeasure , 2500 ) ; const onResize = ( ) => initMarquee ( marquee…" at bounding box center [569, 560] width 392 height 845
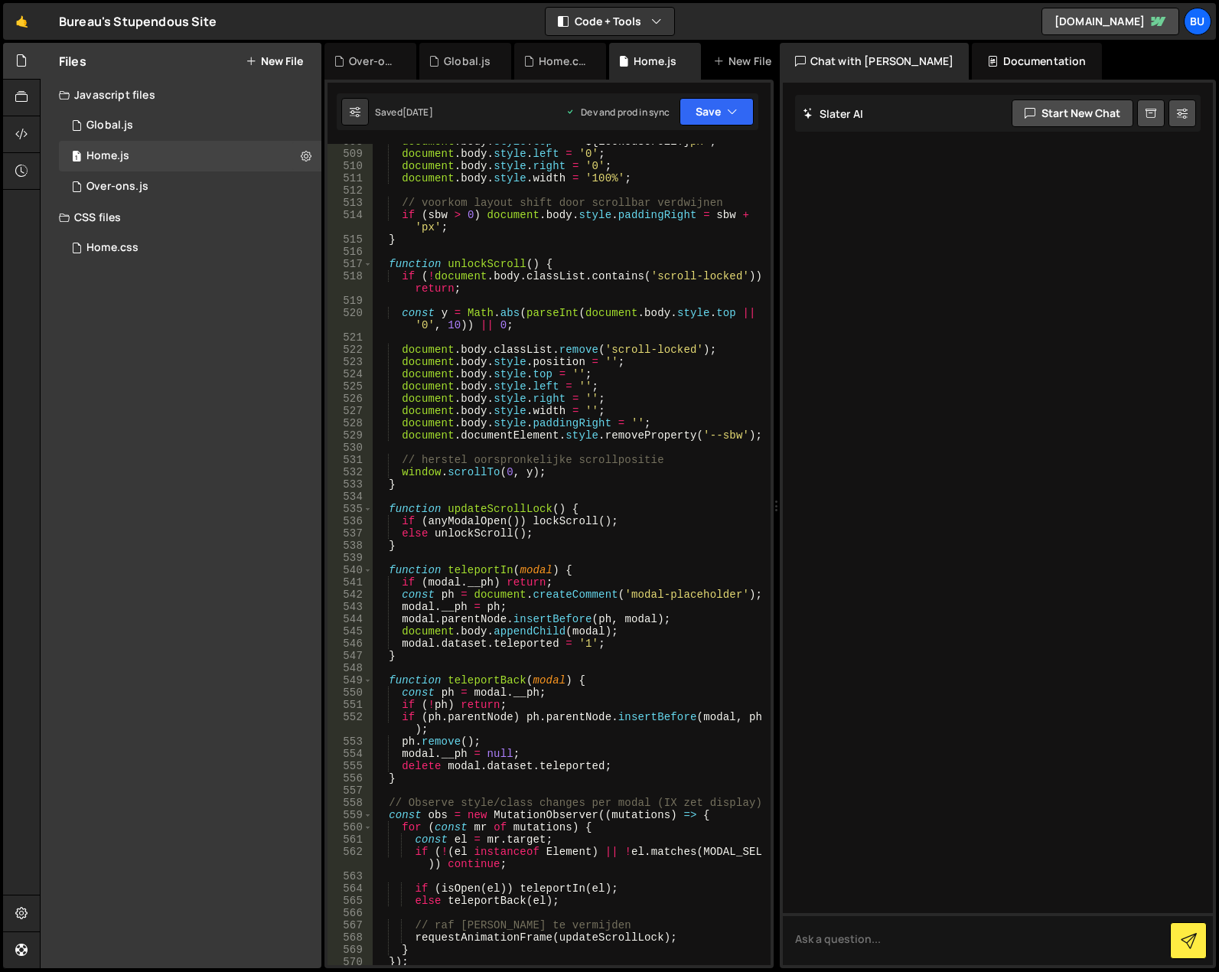
scroll to position [8066, 0]
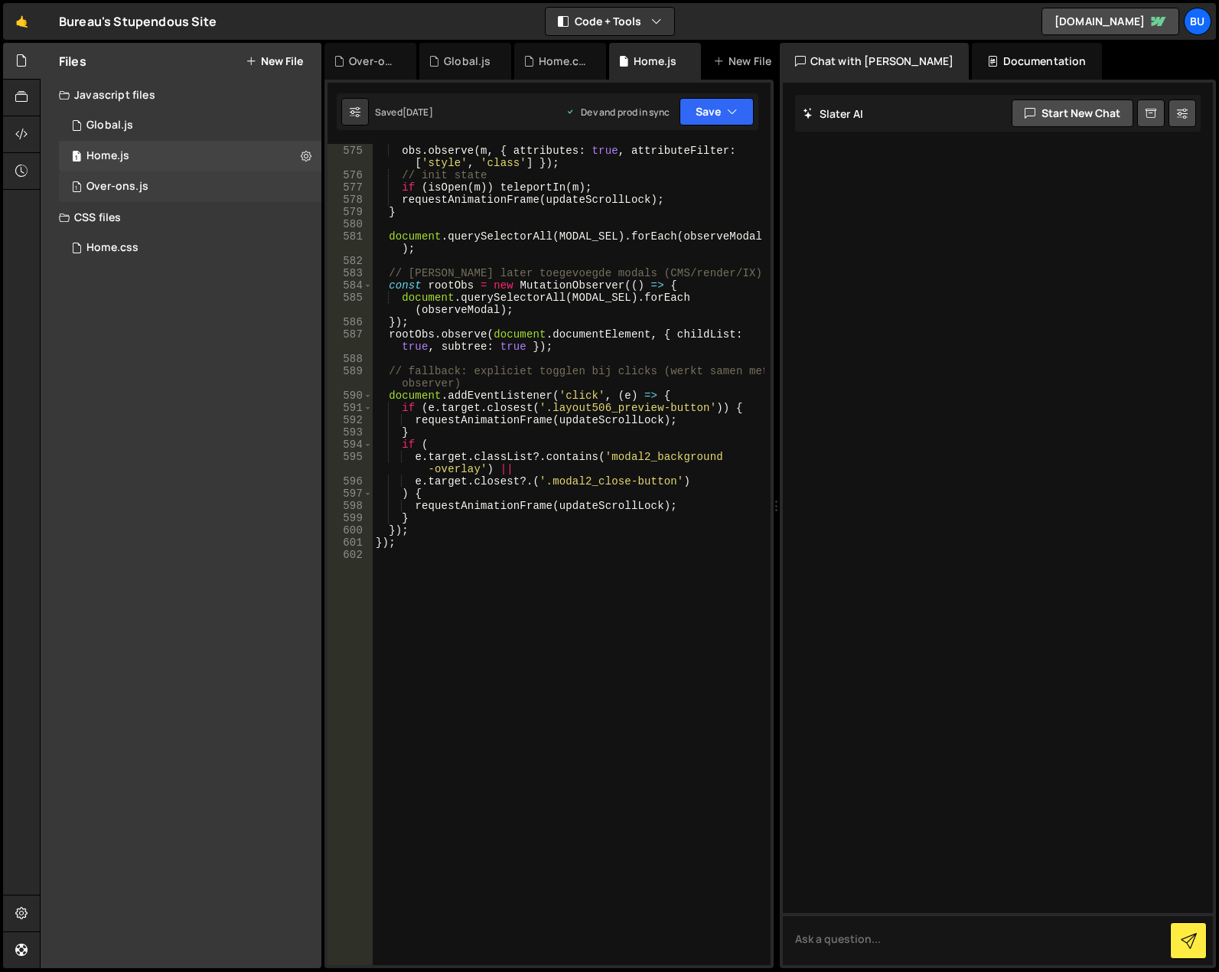
click at [110, 176] on div "1 Over-ons.js 0" at bounding box center [190, 186] width 262 height 31
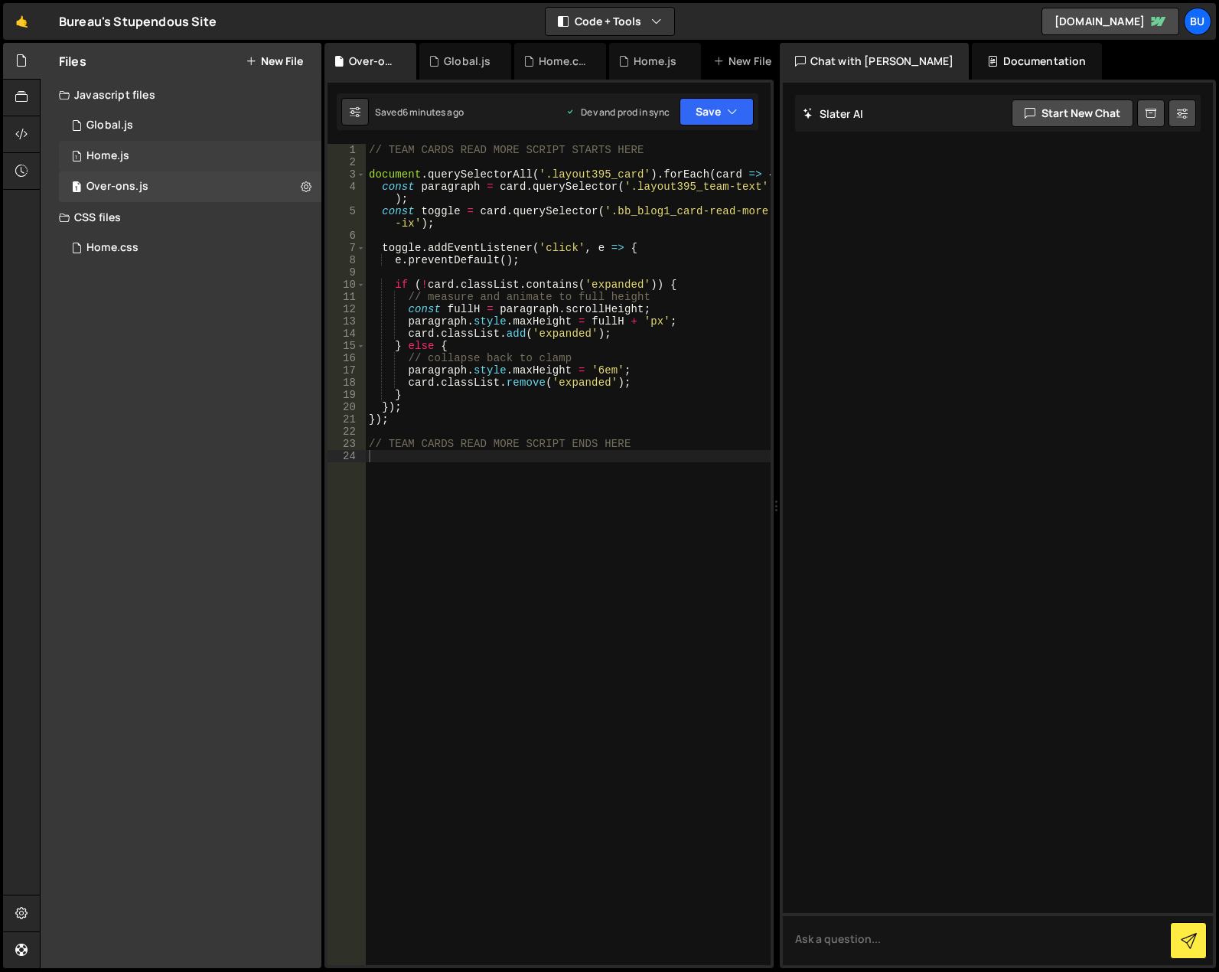
click at [124, 151] on div "Home.js" at bounding box center [107, 156] width 43 height 14
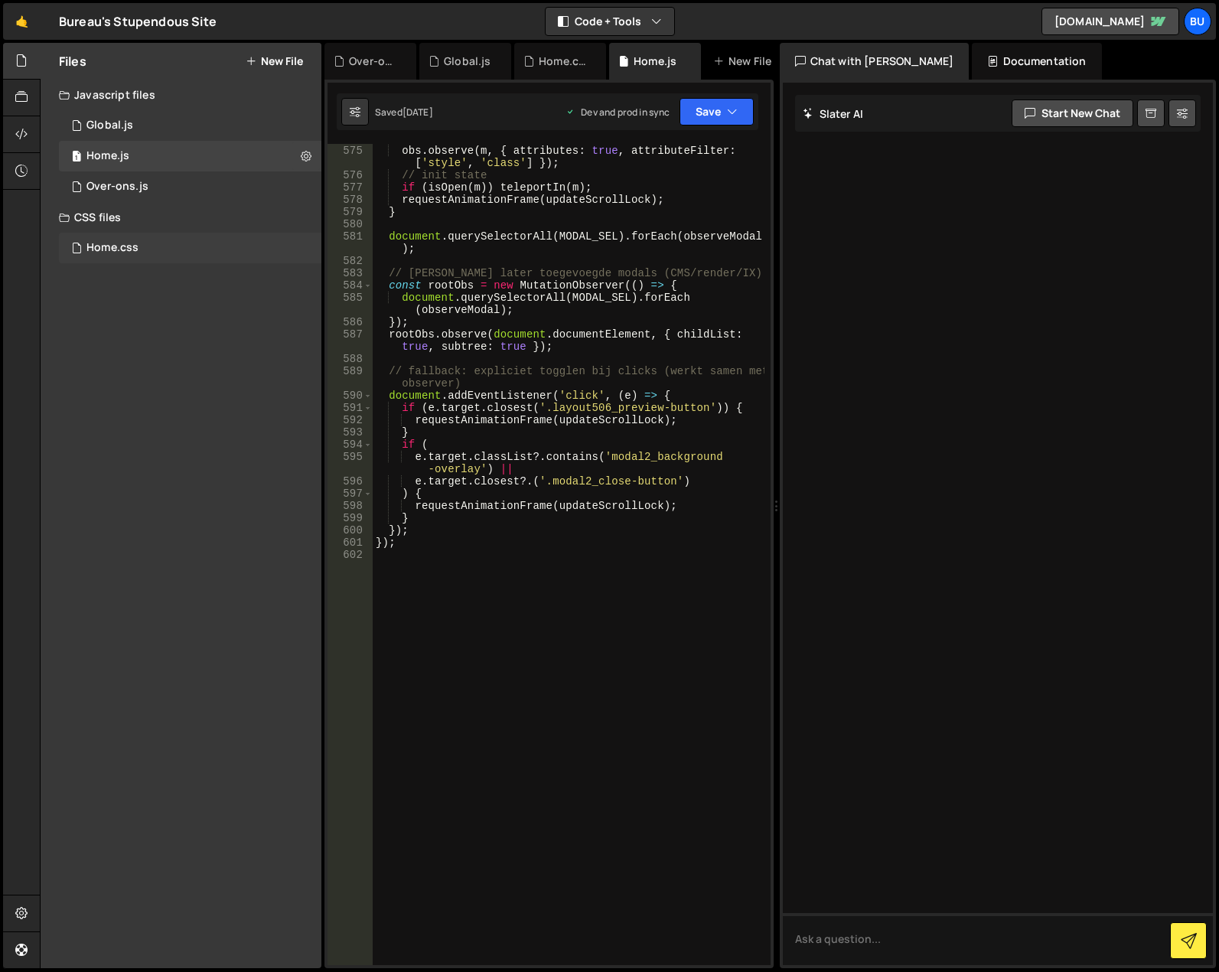
click at [136, 255] on div "Home.css 0" at bounding box center [190, 248] width 262 height 31
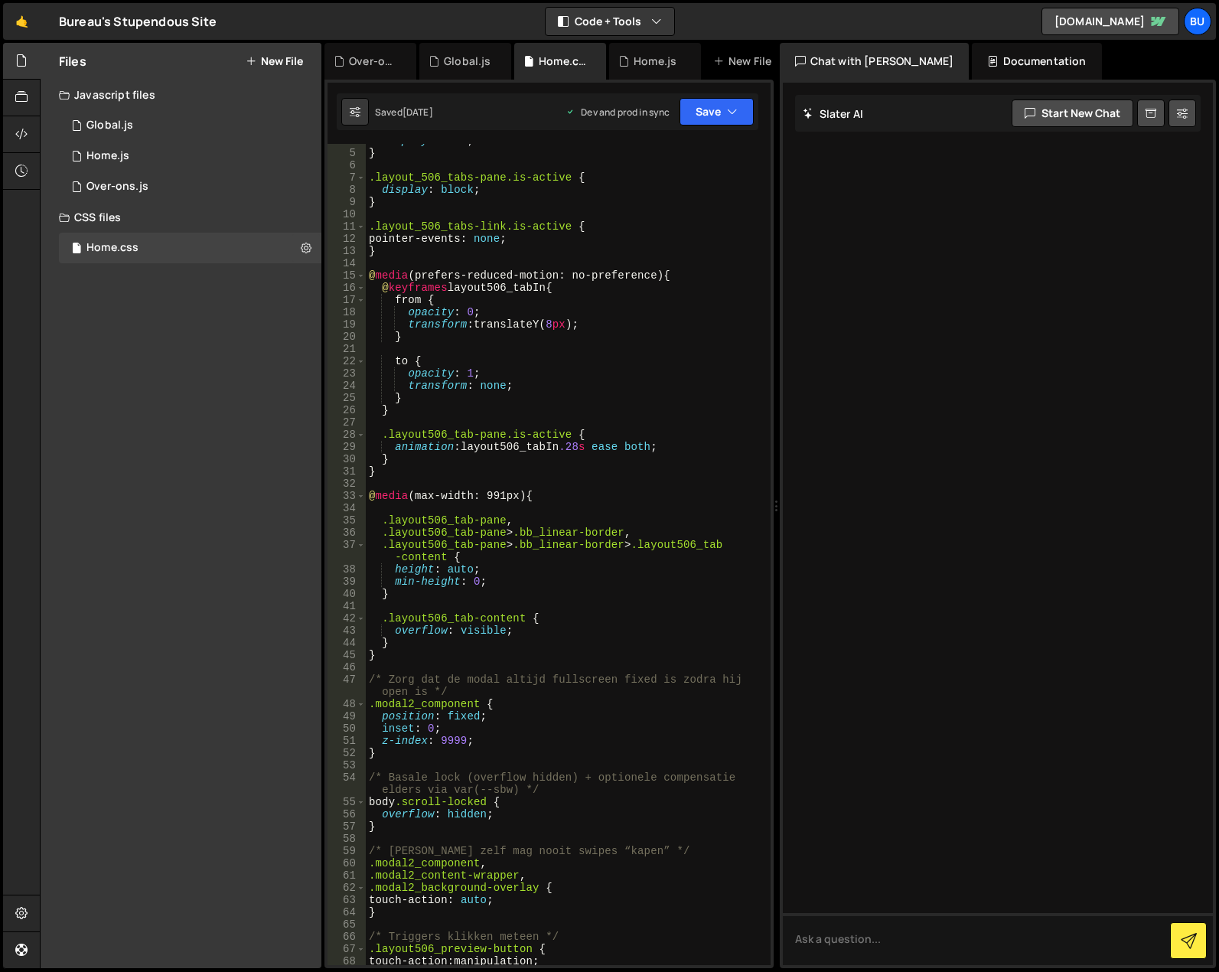
scroll to position [184, 0]
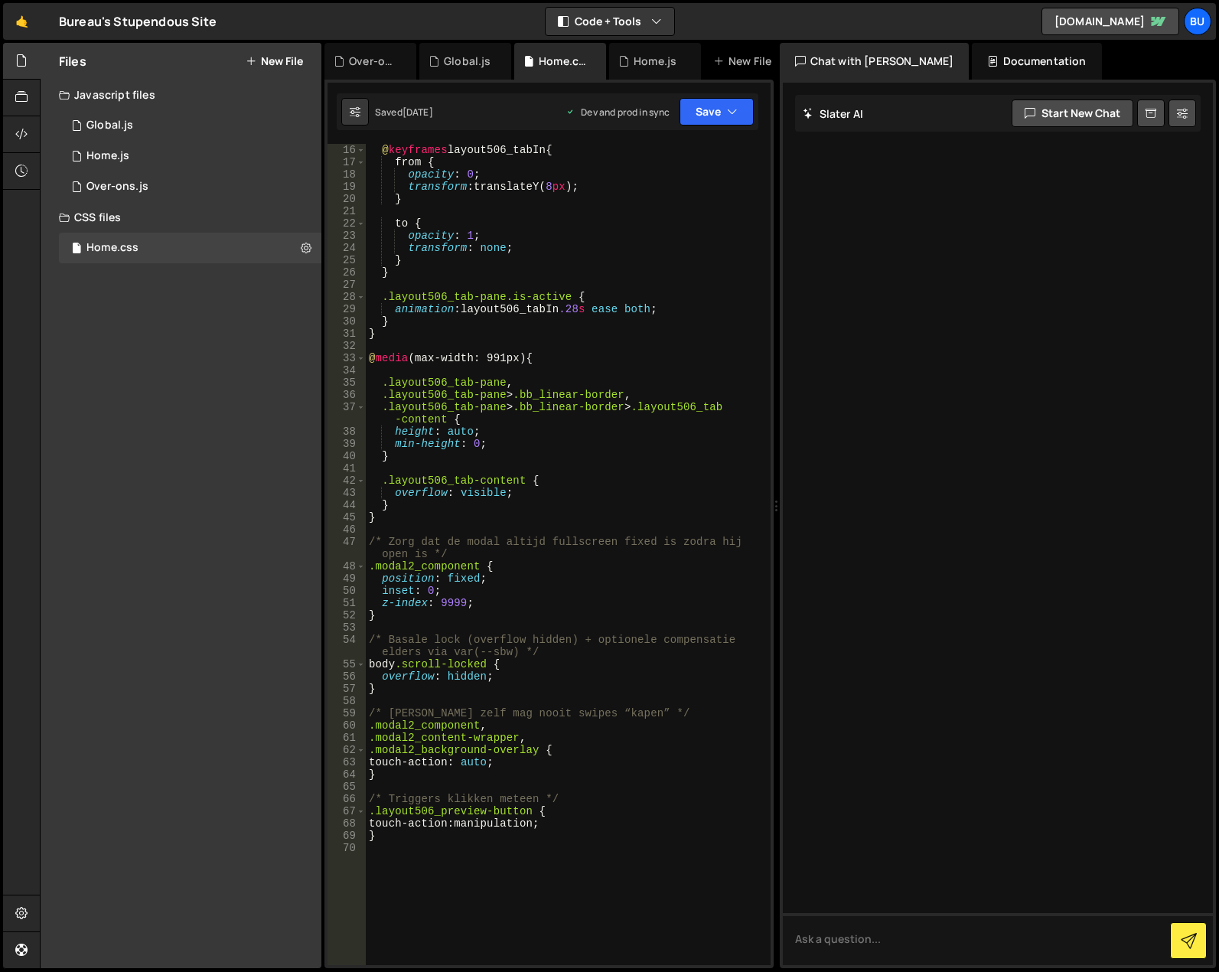
type textarea "/* [PERSON_NAME] zelf mag nooit swipes “kapen” */"
click at [526, 711] on div "@ keyframes layout506_tabIn { from { opacity : 0 ; transform : translateY( 8 px…" at bounding box center [565, 566] width 399 height 845
drag, startPoint x: 646, startPoint y: 714, endPoint x: 365, endPoint y: 713, distance: 280.8
click at [365, 713] on div "/* [PERSON_NAME] zelf mag nooit swipes “kapen” */ 16 17 18 19 20 21 22 23 24 25…" at bounding box center [548, 554] width 443 height 821
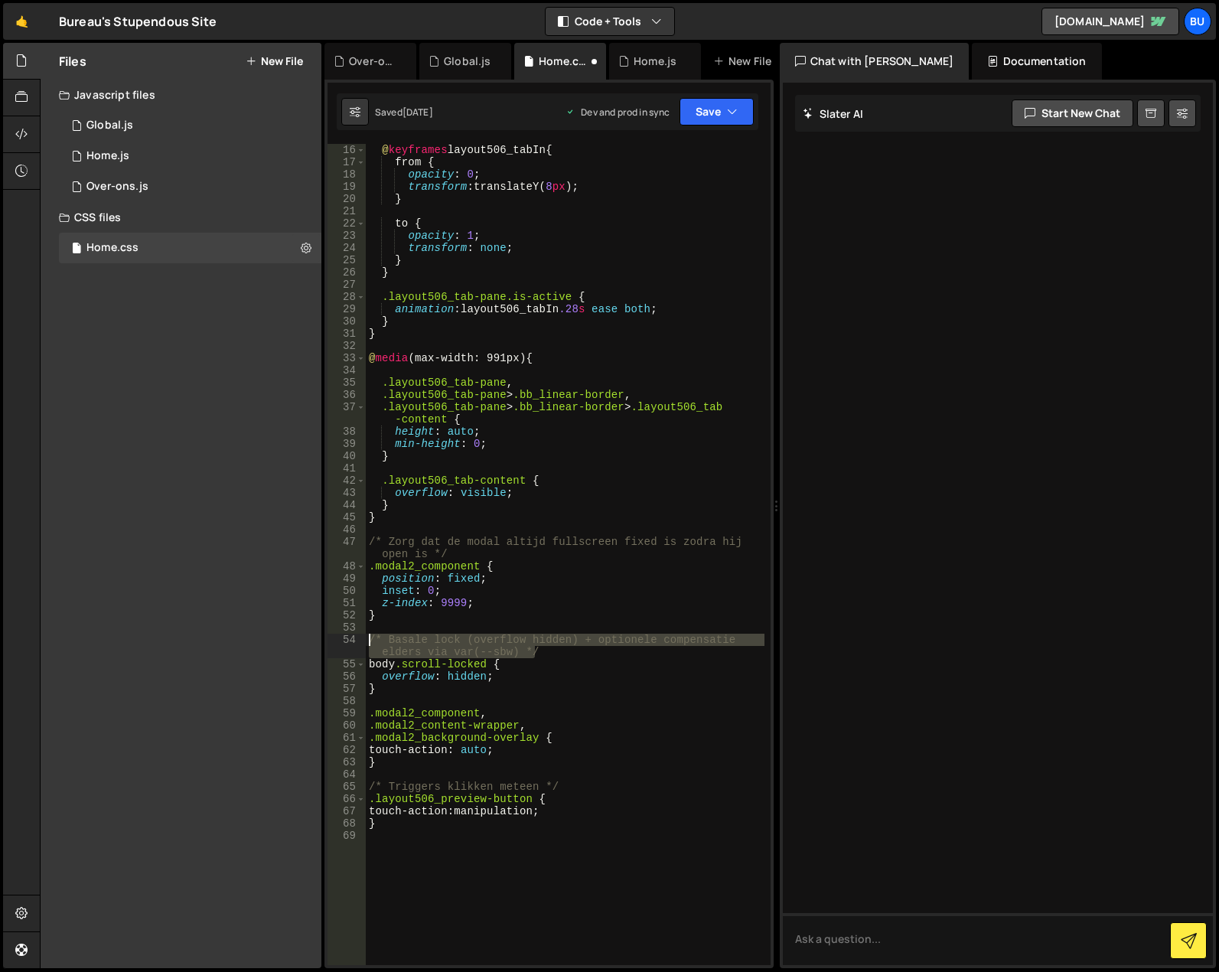
drag, startPoint x: 544, startPoint y: 655, endPoint x: 363, endPoint y: 636, distance: 182.2
click at [363, 636] on div "16 17 18 19 20 21 22 23 24 25 26 27 28 29 30 31 32 33 34 35 36 37 38 39 40 41 4…" at bounding box center [548, 554] width 443 height 821
type textarea "/* Basale lock (overflow hidden) + optionele compensatie elders via var(--sbw) …"
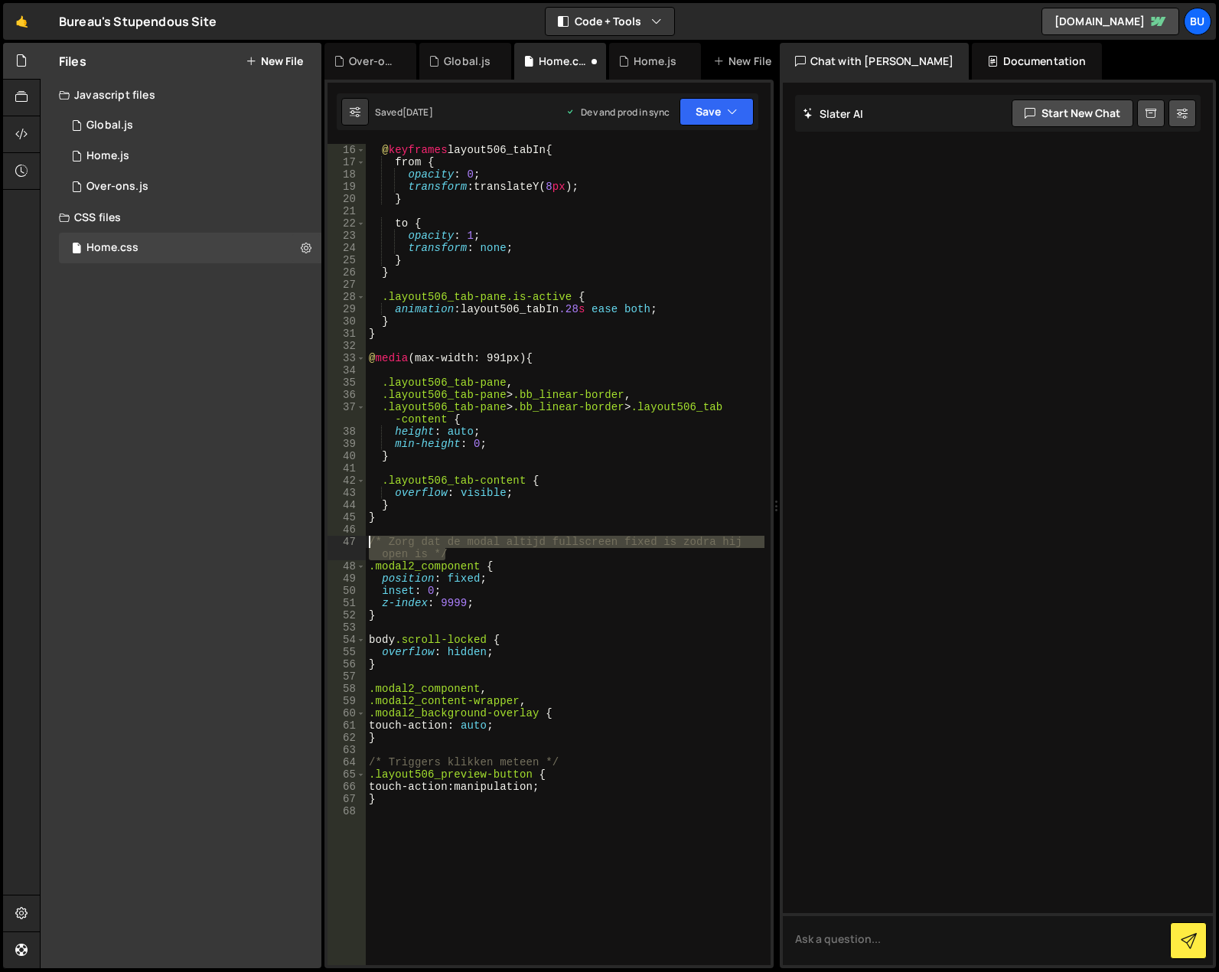
drag, startPoint x: 444, startPoint y: 557, endPoint x: 361, endPoint y: 542, distance: 83.9
click at [361, 542] on div "16 17 18 19 20 21 22 23 24 25 26 27 28 29 30 31 32 33 34 35 36 37 38 39 40 41 4…" at bounding box center [548, 554] width 443 height 821
type textarea "/* Zorg dat de modal altijd fullscreen fixed is zodra hij open is */"
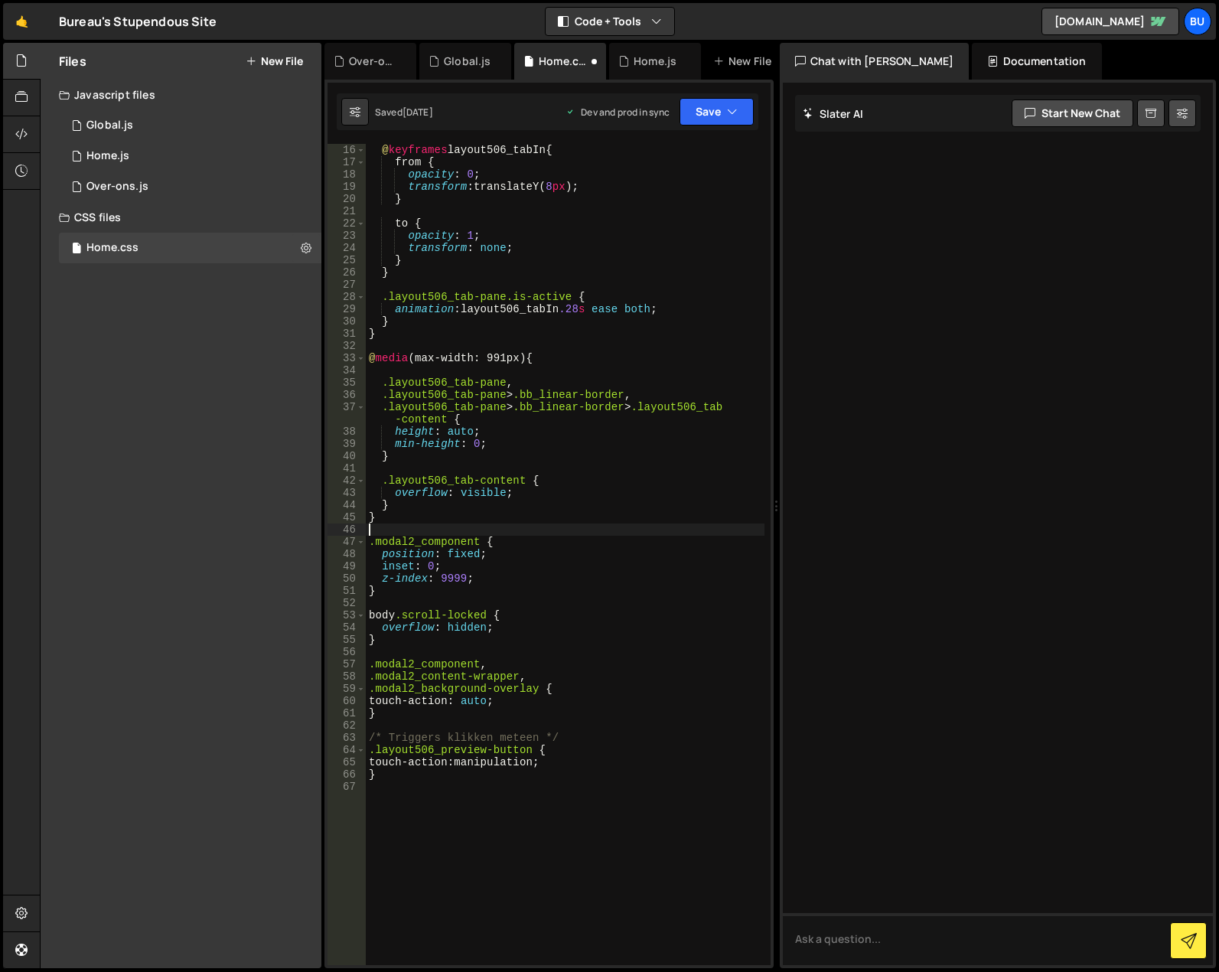
scroll to position [0, 0]
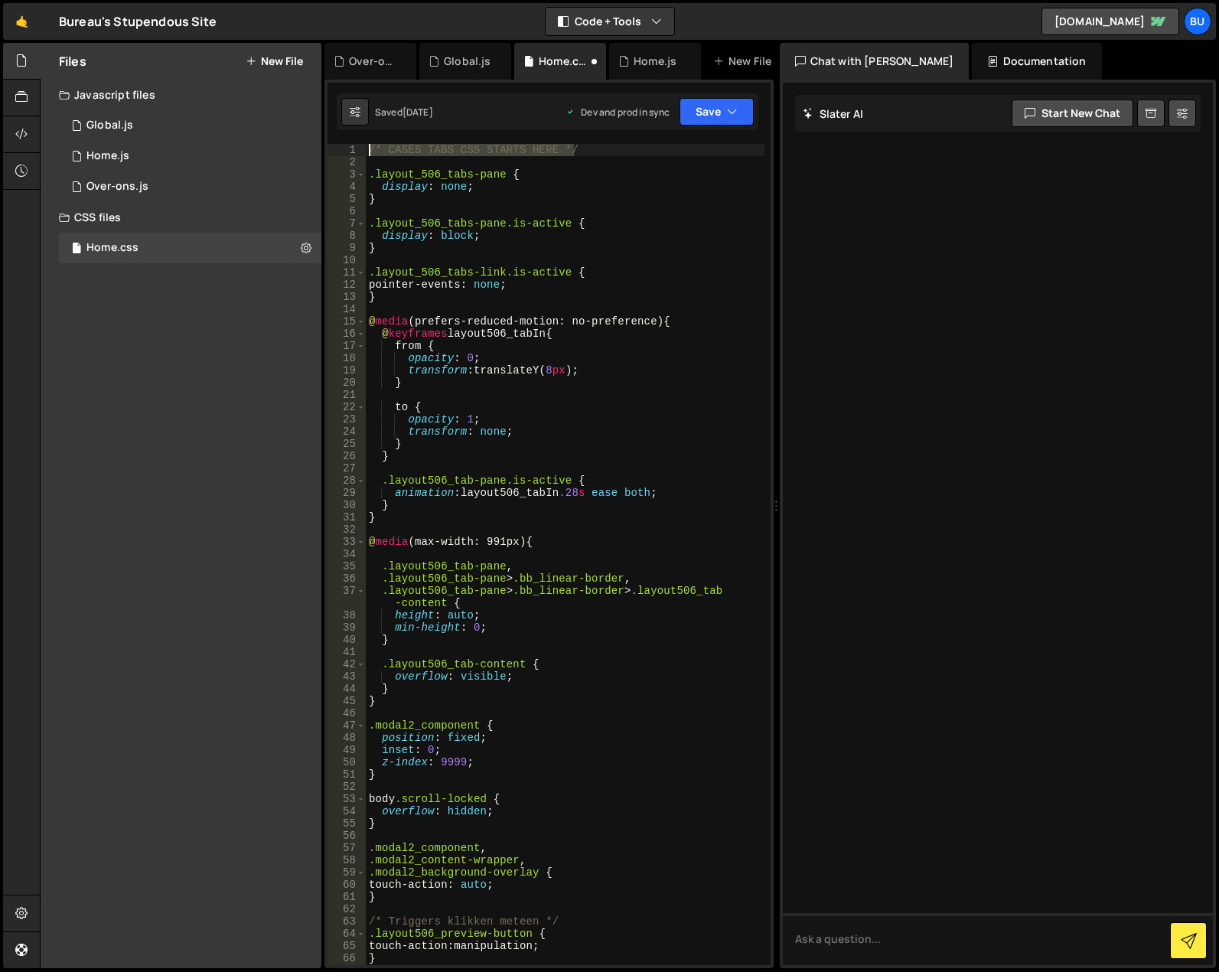
drag, startPoint x: 575, startPoint y: 151, endPoint x: 337, endPoint y: 139, distance: 239.0
click at [337, 139] on div "574 575 576 577 578 579 580 581 582 583 584 585 586 587 588 589 590 591 592 593…" at bounding box center [548, 524] width 449 height 888
type textarea "/* CASES TABS CSS STARTS HERE */"
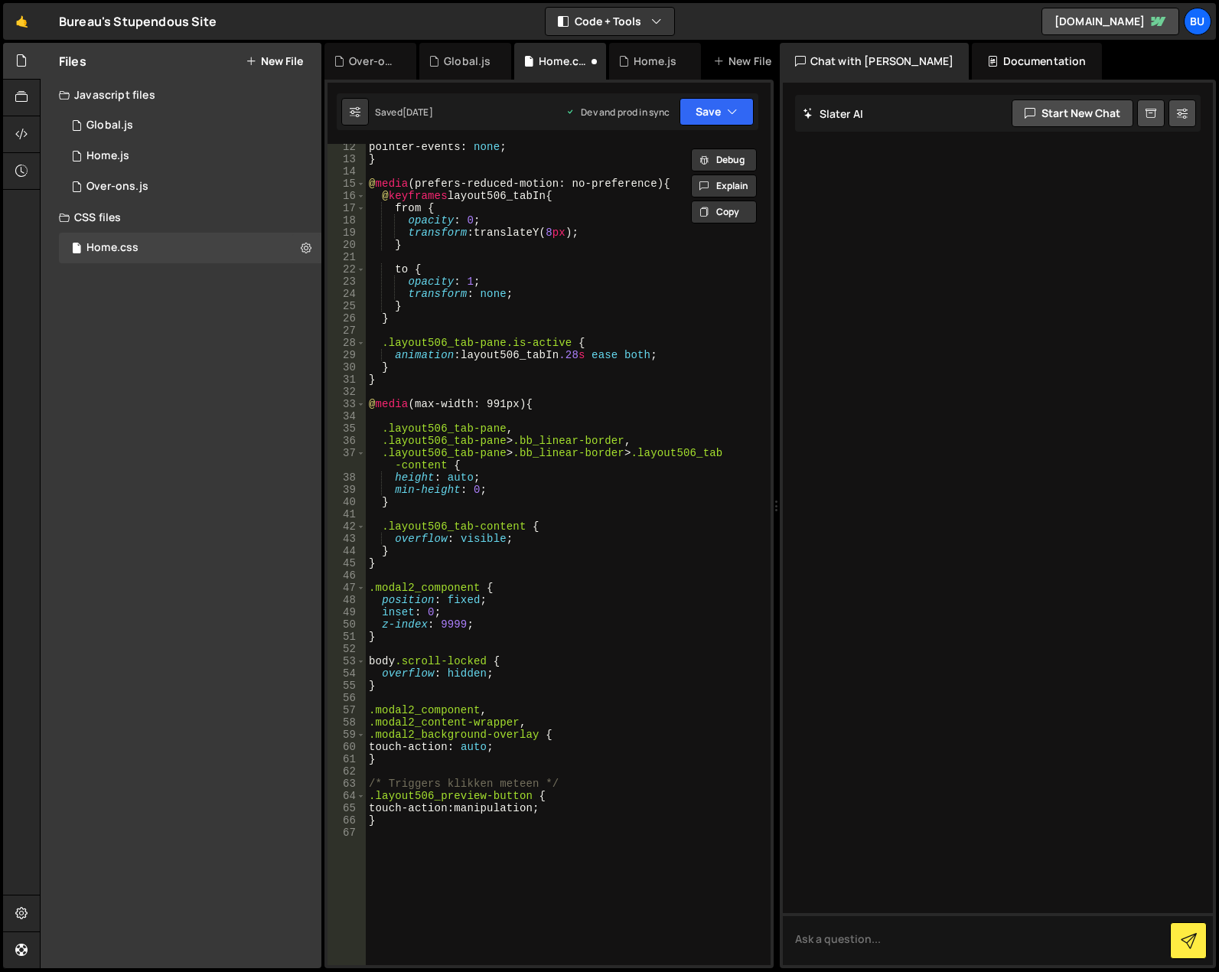
scroll to position [138, 0]
click at [408, 884] on div "pointer-events : none ; } @ media (prefers-reduced-motion: no-preference) { @ k…" at bounding box center [565, 563] width 399 height 845
paste textarea "/* CASES TABS CSS STARTS HERE */"
click at [496, 848] on div "pointer-events : none ; } @ media (prefers-reduced-motion: no-preference) { @ k…" at bounding box center [565, 563] width 399 height 845
click at [497, 850] on div "pointer-events : none ; } @ media (prefers-reduced-motion: no-preference) { @ k…" at bounding box center [565, 563] width 399 height 845
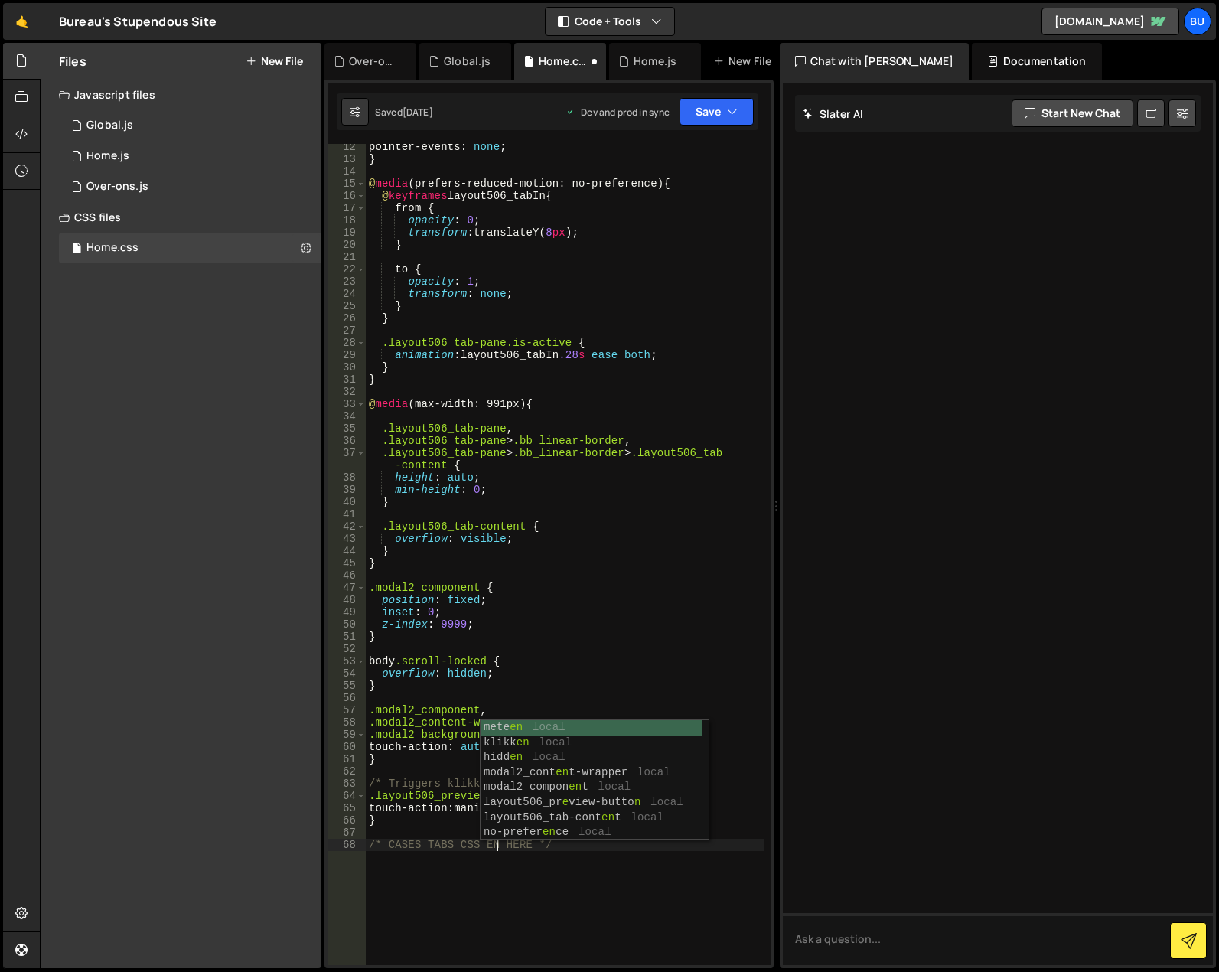
scroll to position [0, 9]
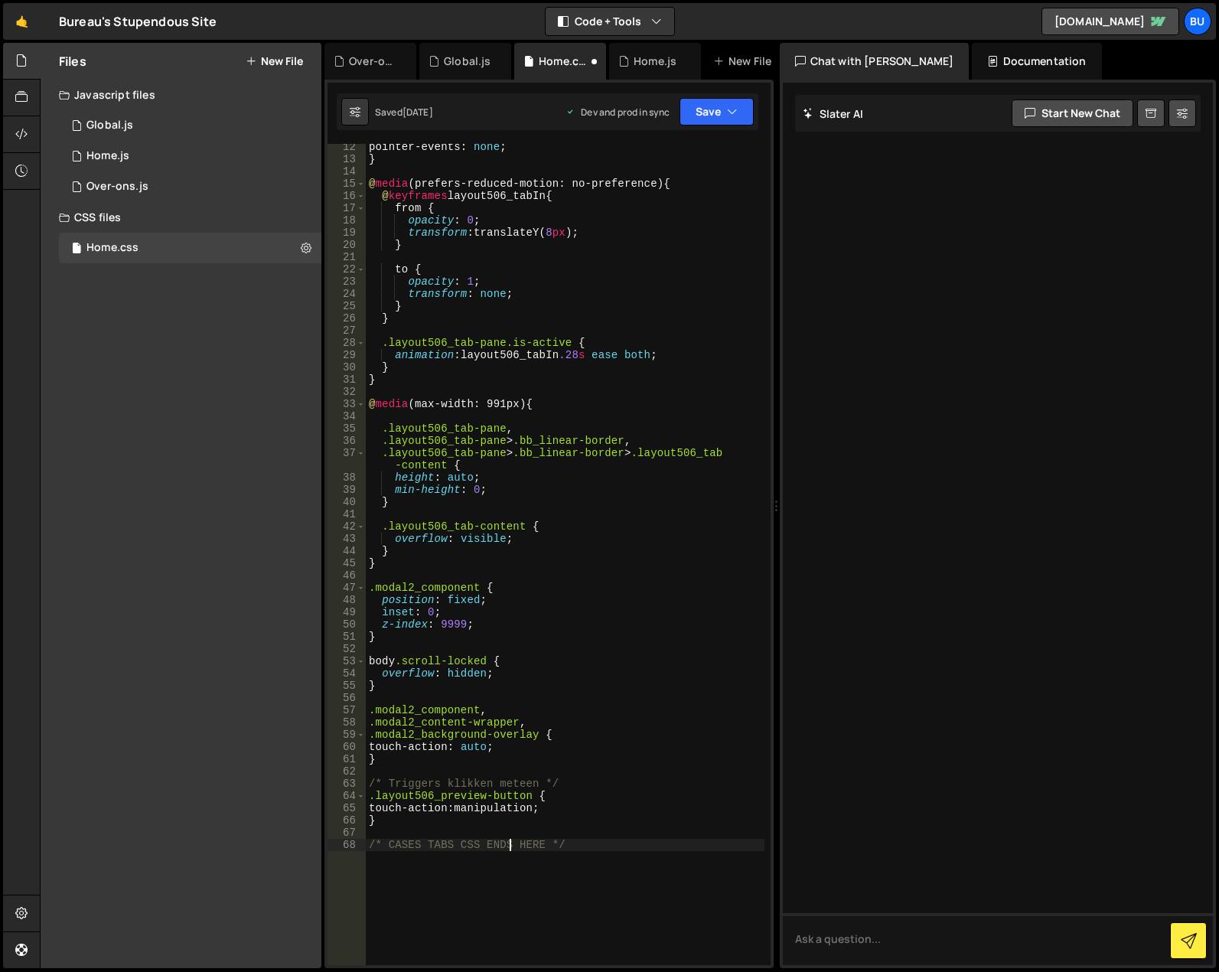
click at [494, 886] on div "pointer-events : none ; } @ media (prefers-reduced-motion: no-preference) { @ k…" at bounding box center [565, 563] width 399 height 845
type textarea "/* CASES TABS CSS ENDS HERE */"
click at [733, 105] on icon "button" at bounding box center [732, 111] width 11 height 15
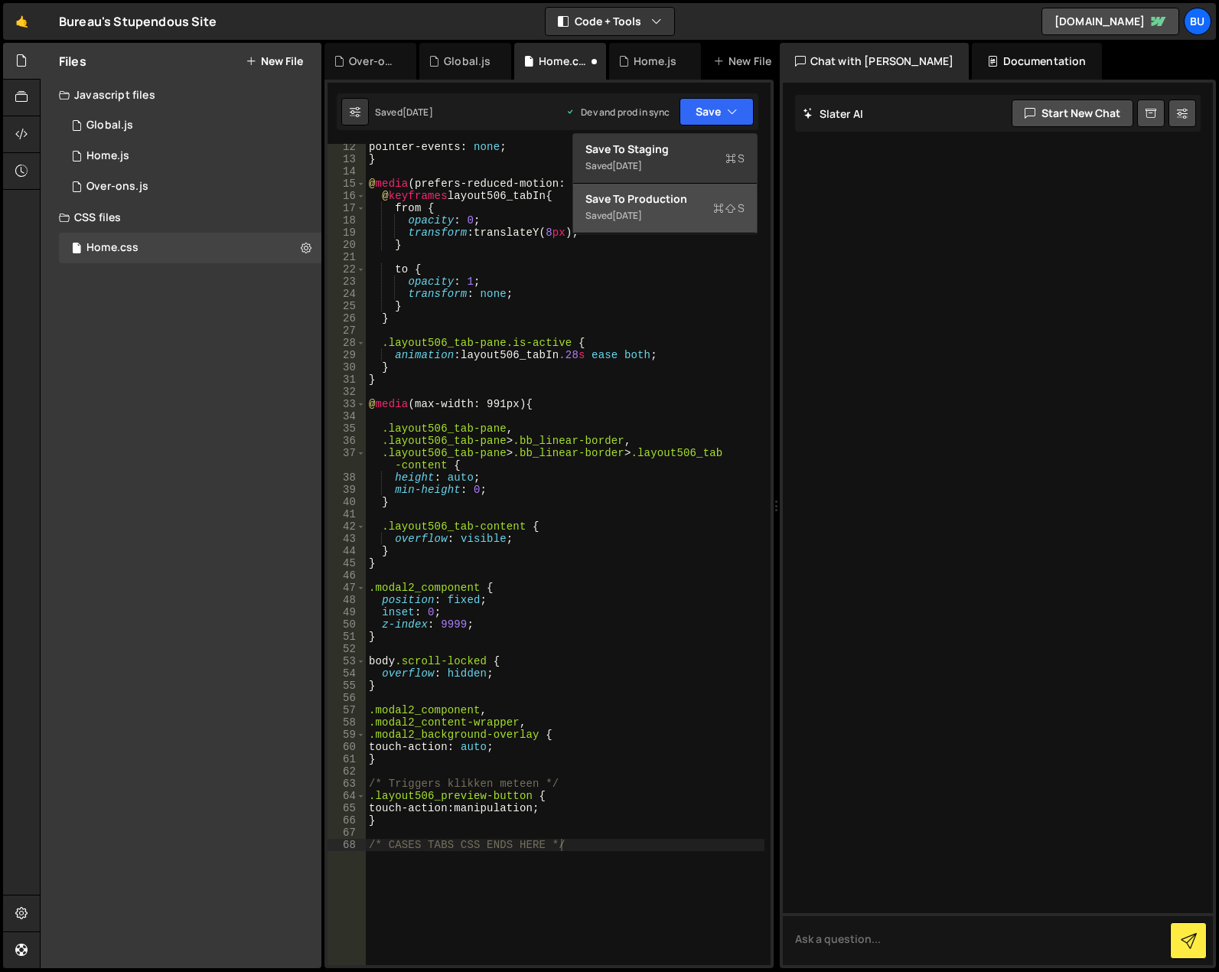
click at [693, 203] on div "Save to Production S" at bounding box center [664, 198] width 159 height 15
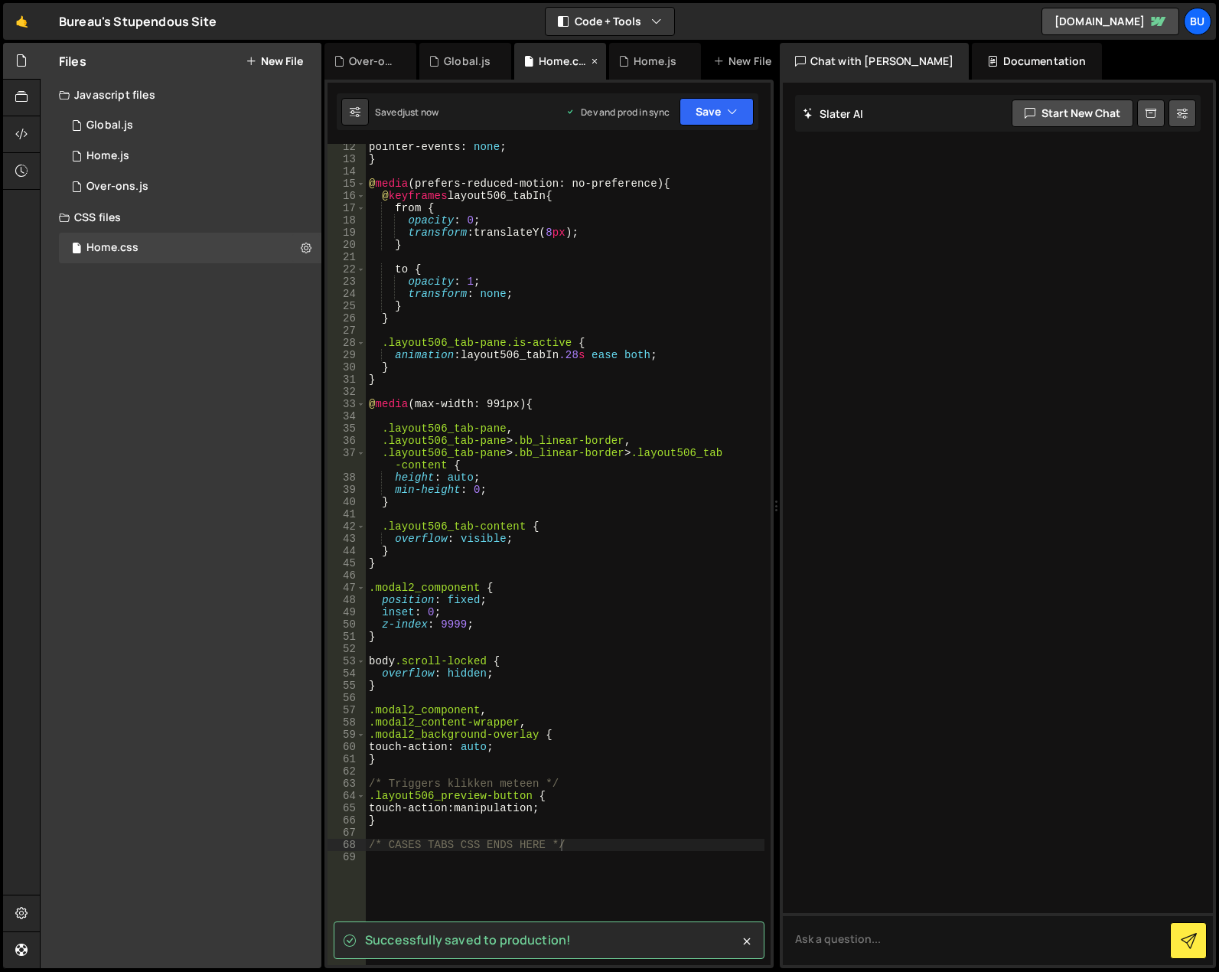
click at [594, 54] on icon at bounding box center [594, 61] width 11 height 15
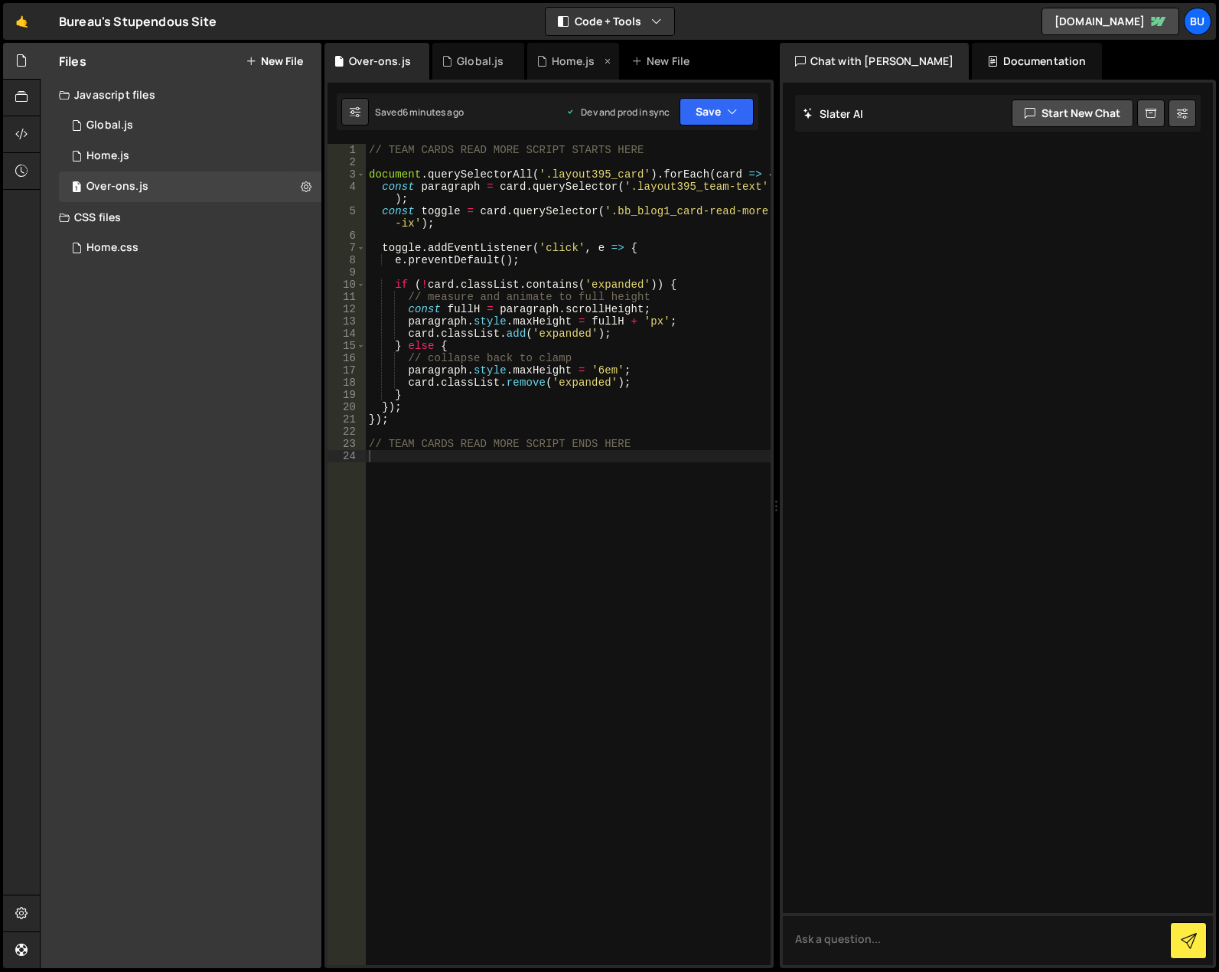
click at [570, 59] on div "Home.js" at bounding box center [573, 61] width 43 height 15
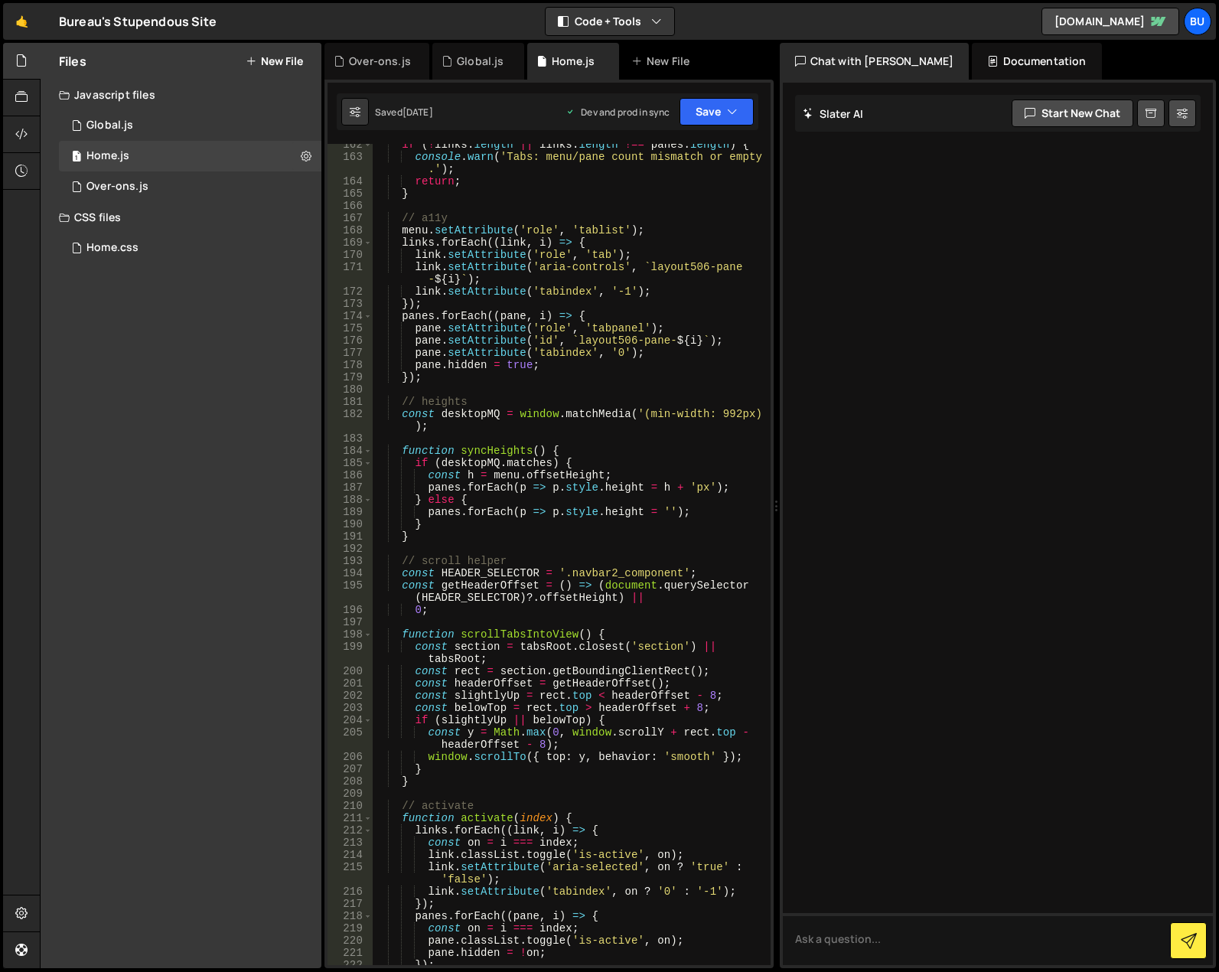
scroll to position [2237, 0]
